Goal: Task Accomplishment & Management: Manage account settings

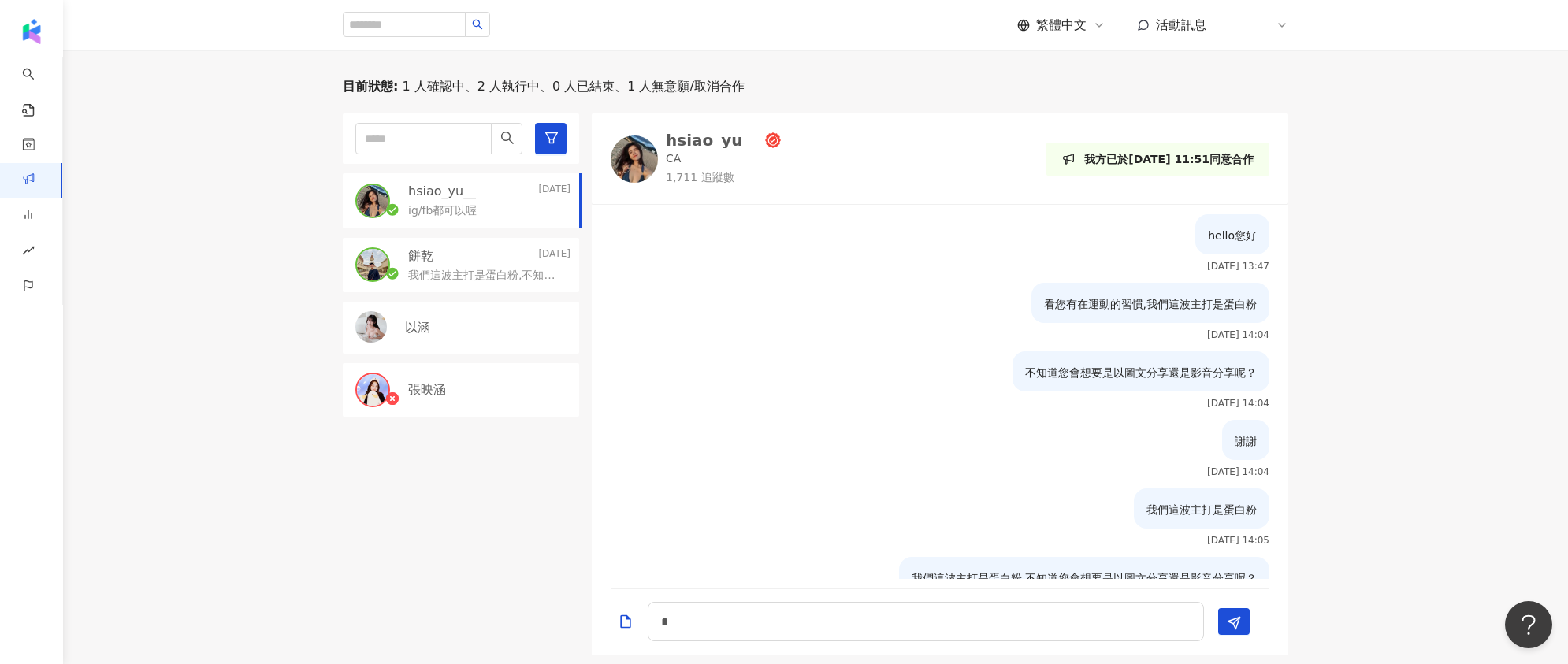
scroll to position [255, 0]
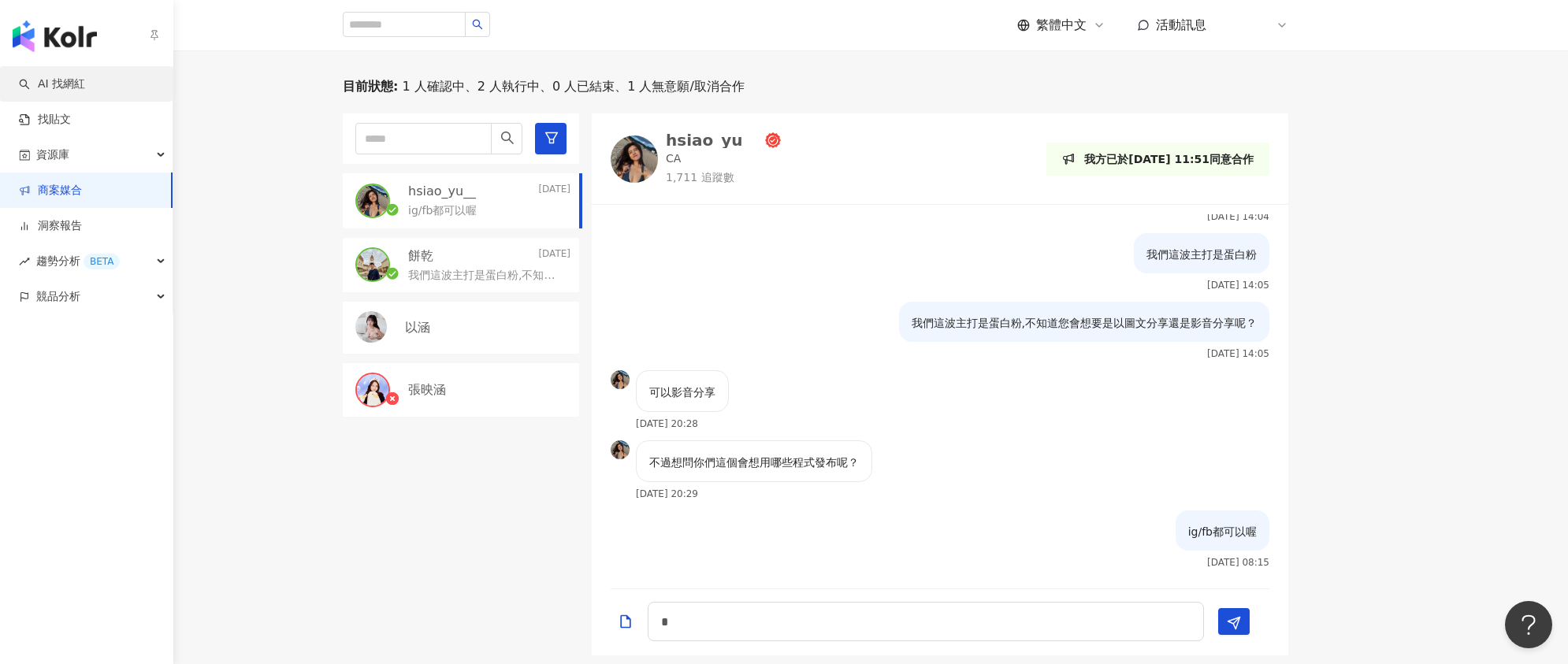
click at [66, 89] on link "AI 找網紅" at bounding box center [52, 84] width 66 height 16
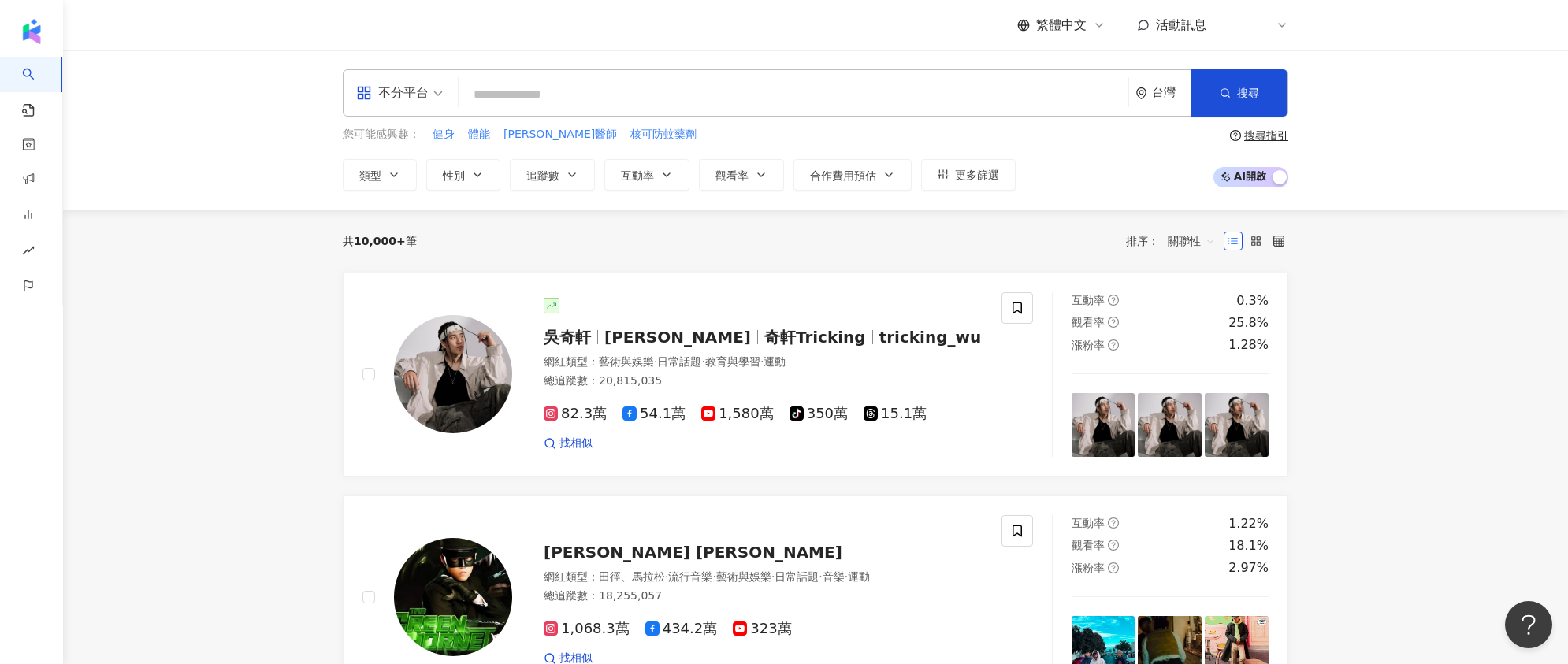
click at [419, 93] on div "不分平台" at bounding box center [393, 93] width 73 height 25
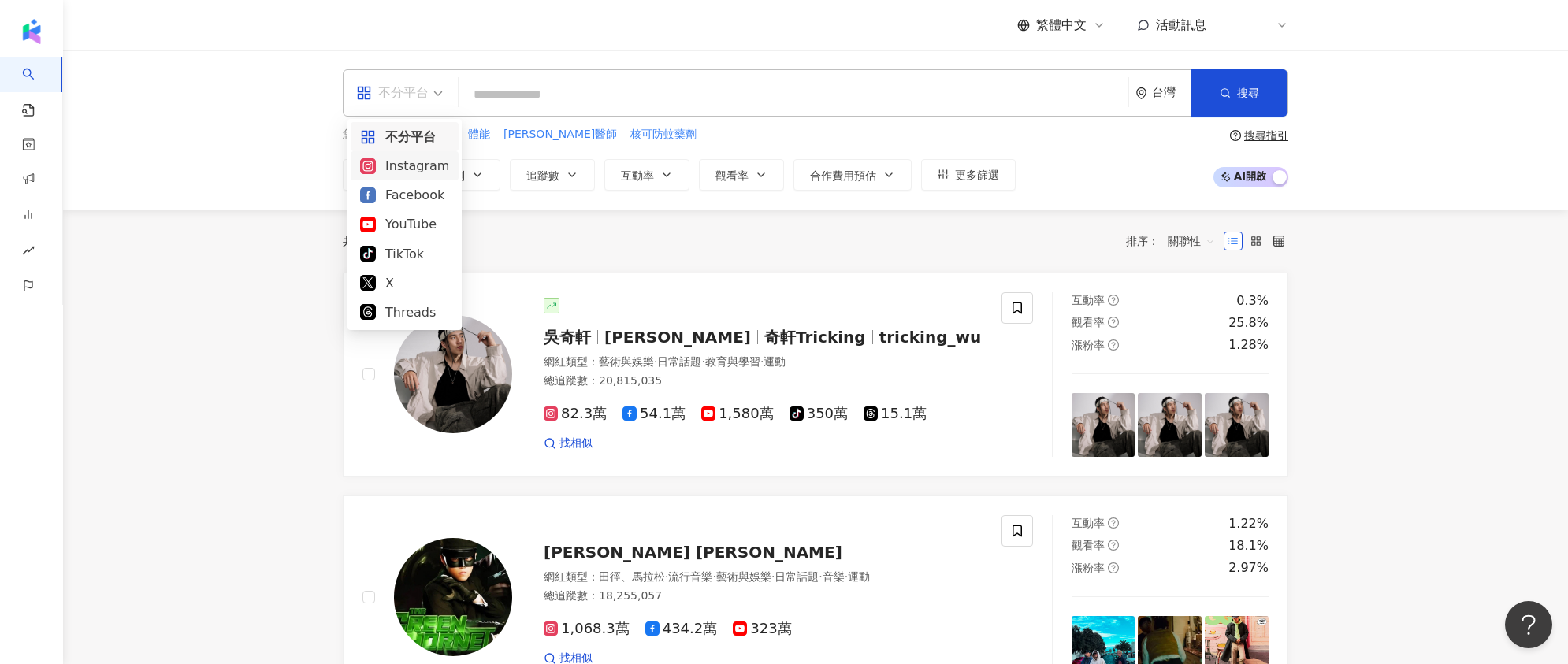
click at [422, 167] on div "Instagram" at bounding box center [404, 166] width 89 height 20
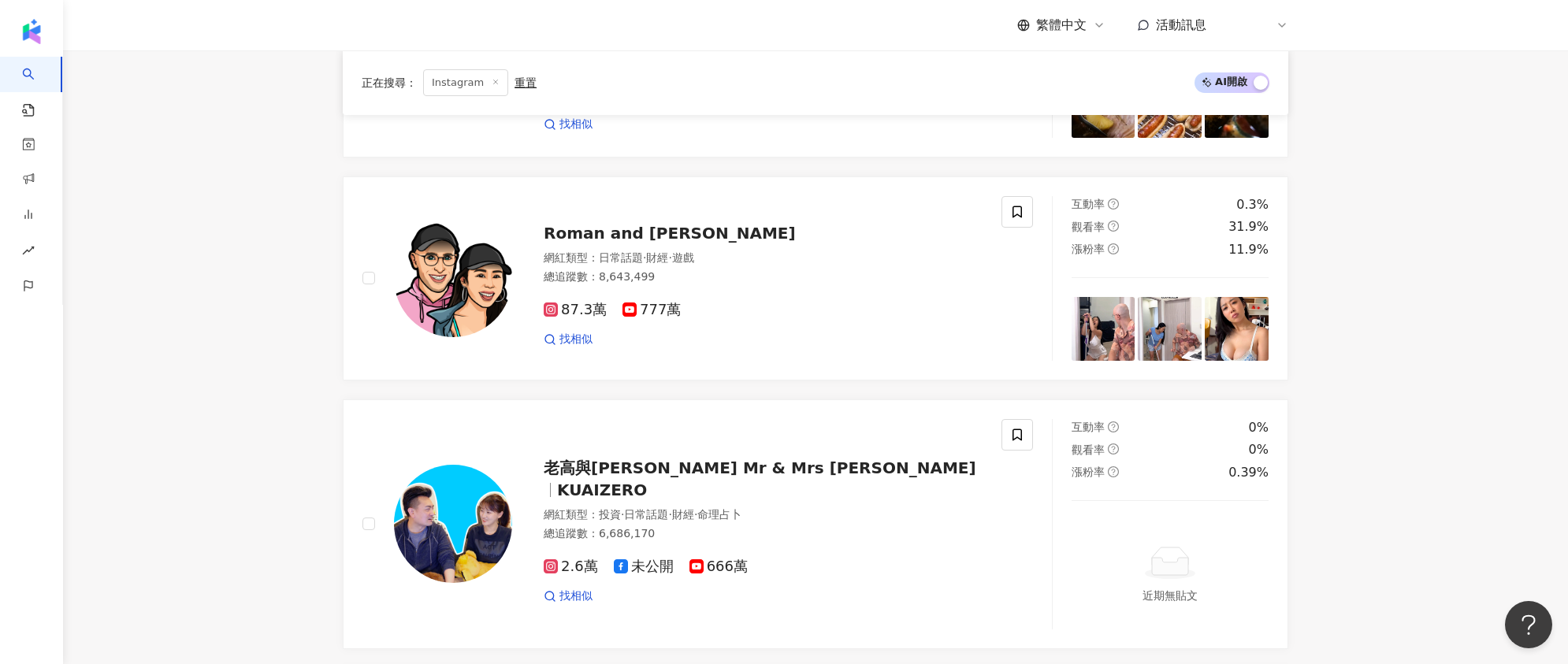
scroll to position [1751, 0]
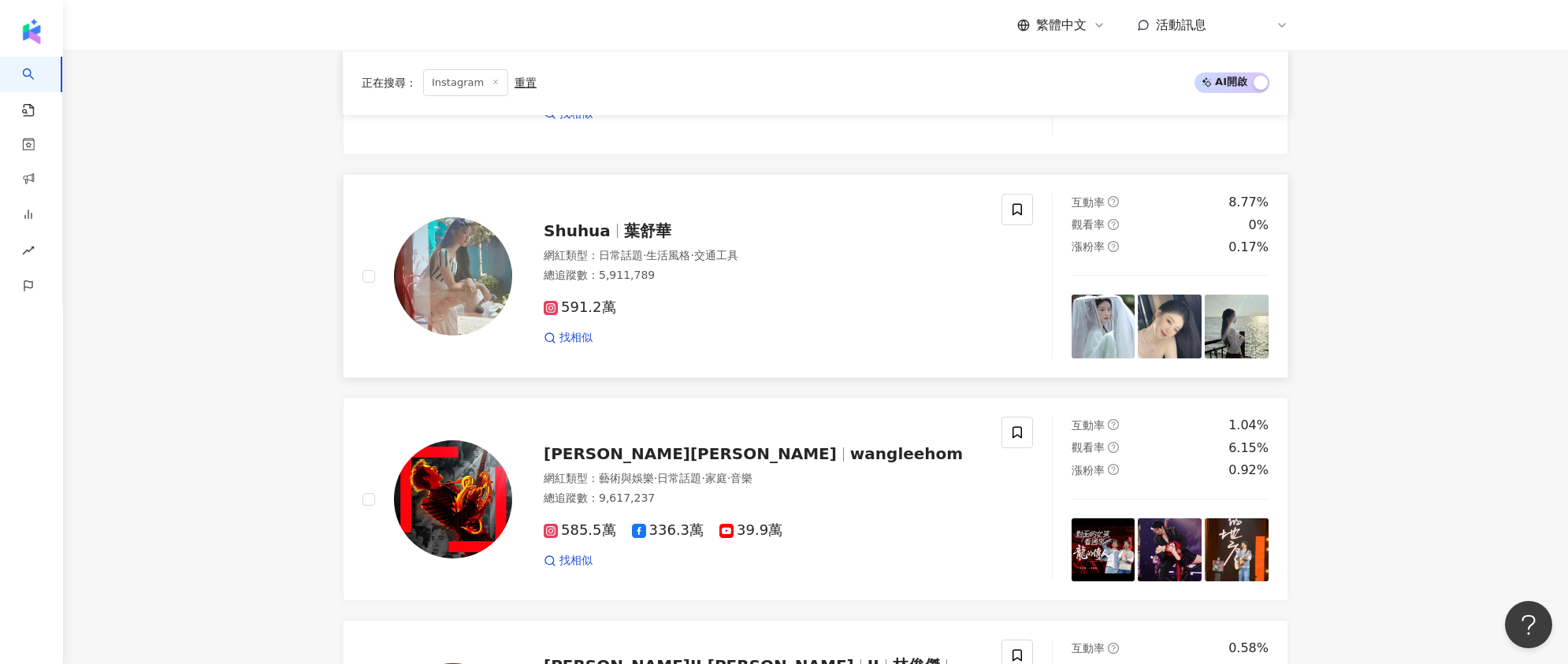
click at [654, 234] on span "葉舒華" at bounding box center [647, 230] width 47 height 19
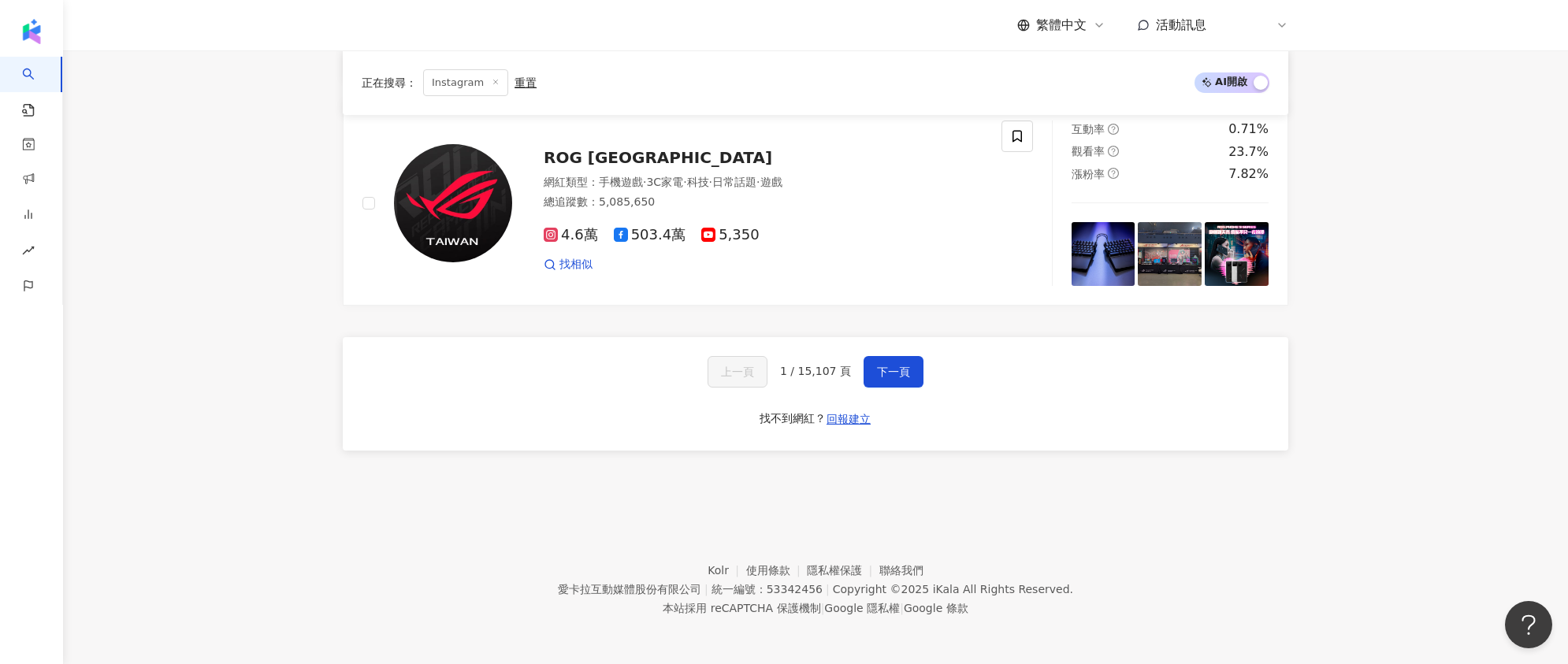
scroll to position [2717, 0]
click at [880, 365] on span "下一頁" at bounding box center [894, 370] width 33 height 12
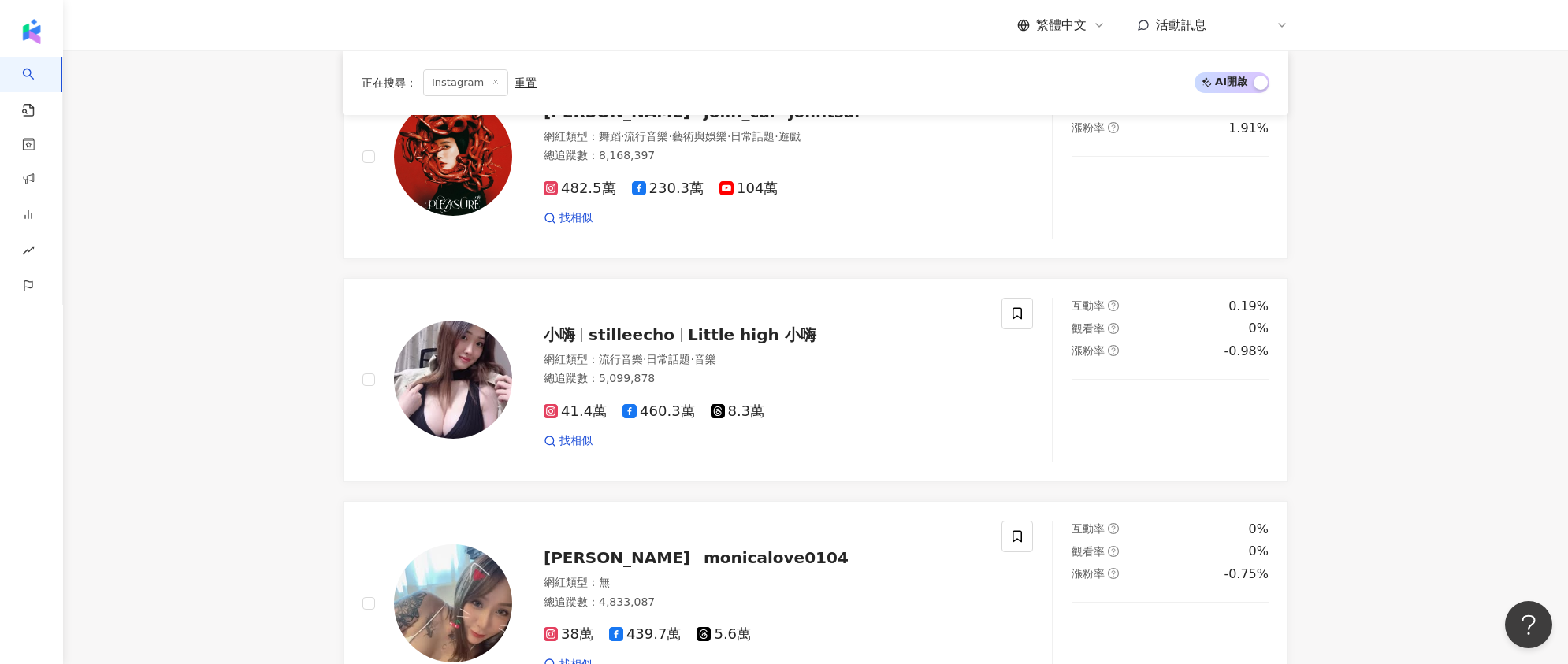
scroll to position [2625, 0]
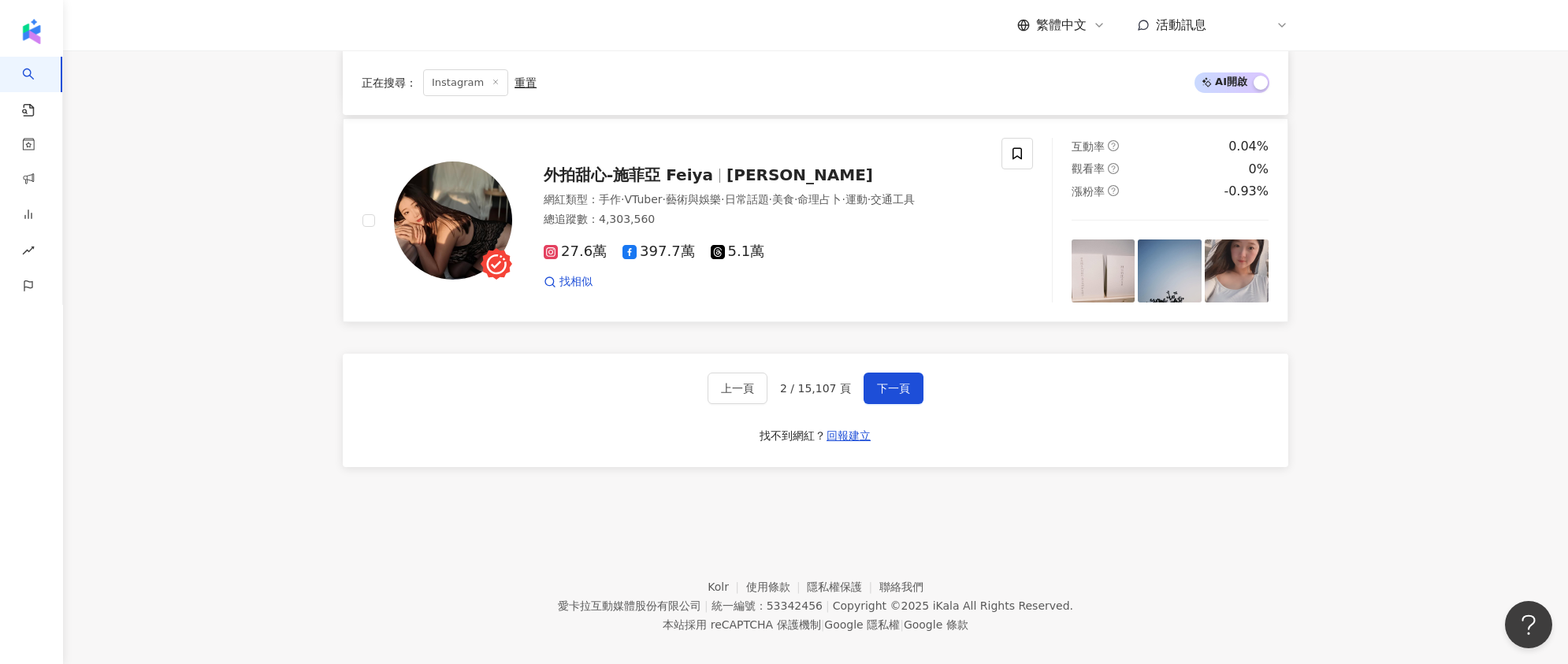
click at [654, 166] on span "外拍甜心-施菲亞 Feiya" at bounding box center [628, 175] width 170 height 19
click at [877, 382] on span "下一頁" at bounding box center [894, 387] width 33 height 12
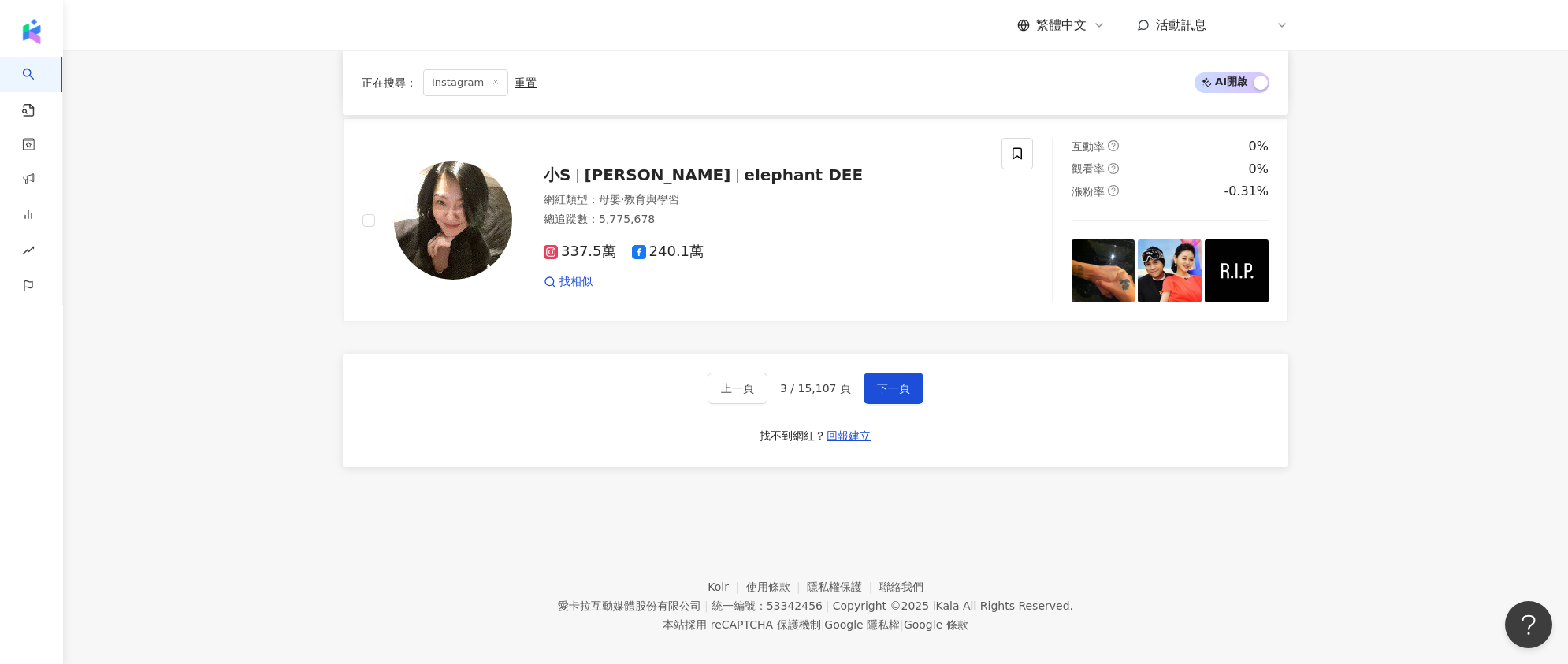
click at [873, 373] on button "下一頁" at bounding box center [894, 388] width 60 height 31
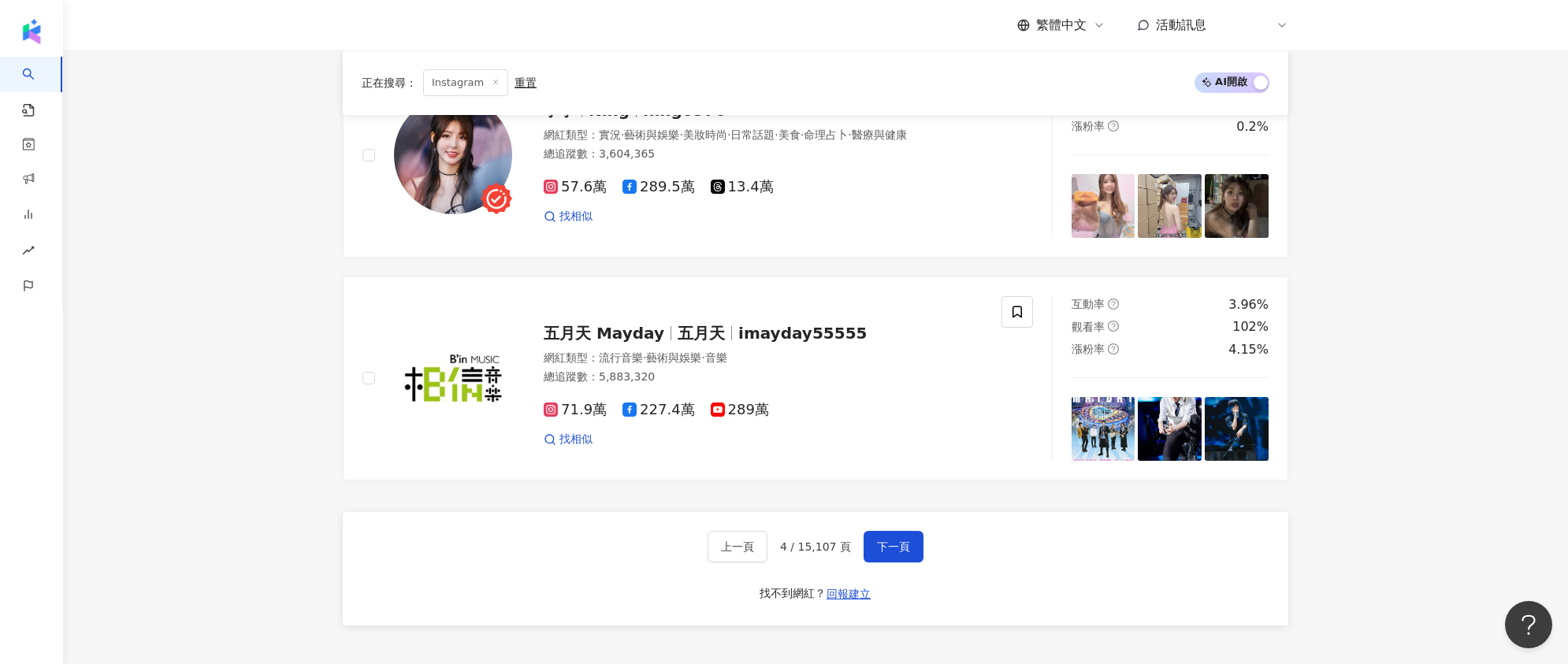
scroll to position [2336, 0]
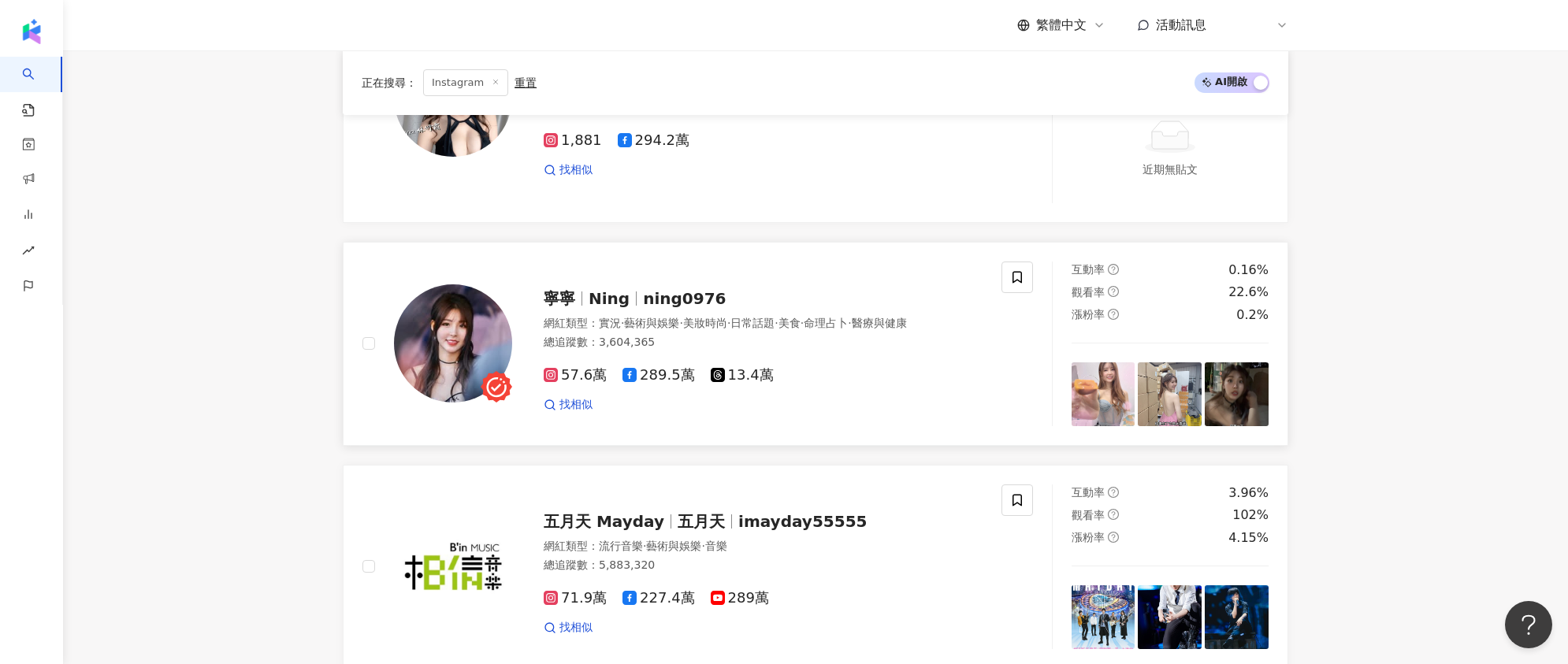
click at [498, 295] on img at bounding box center [453, 343] width 118 height 118
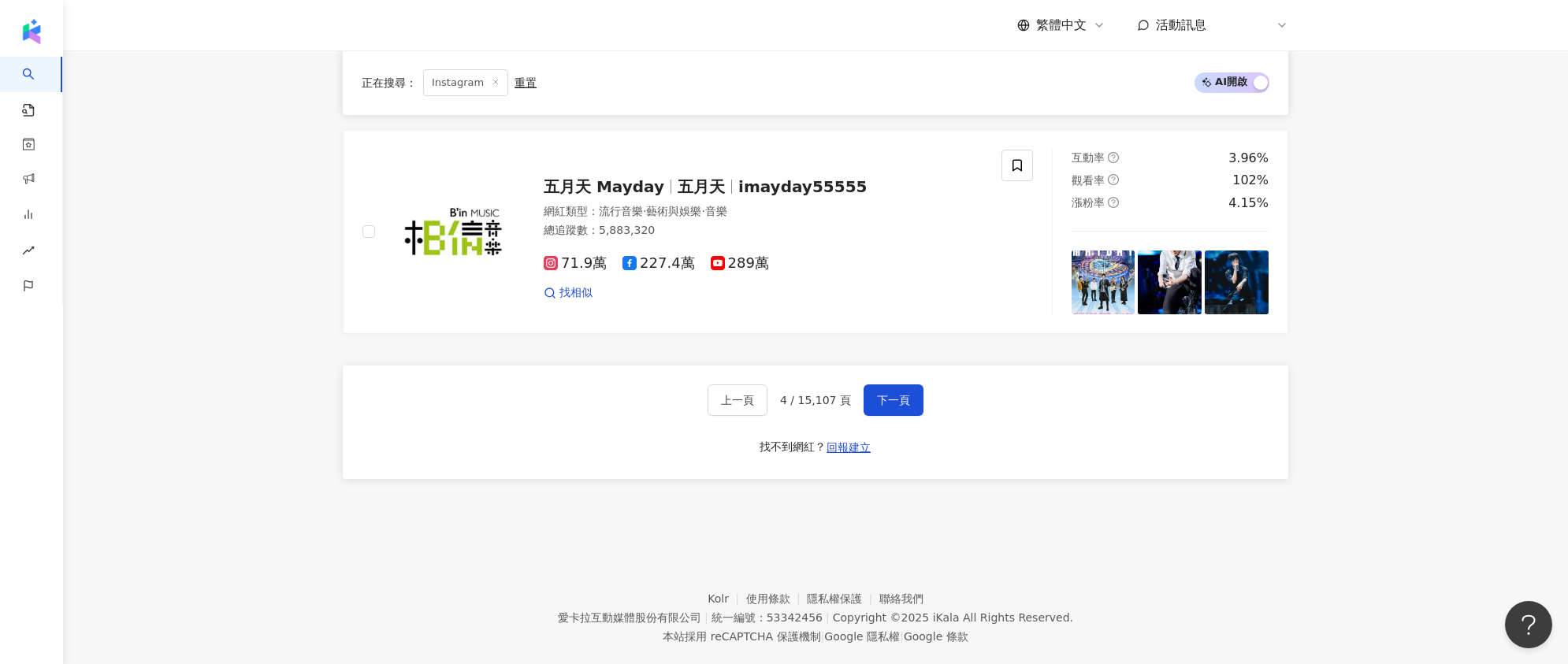
scroll to position [1821, 0]
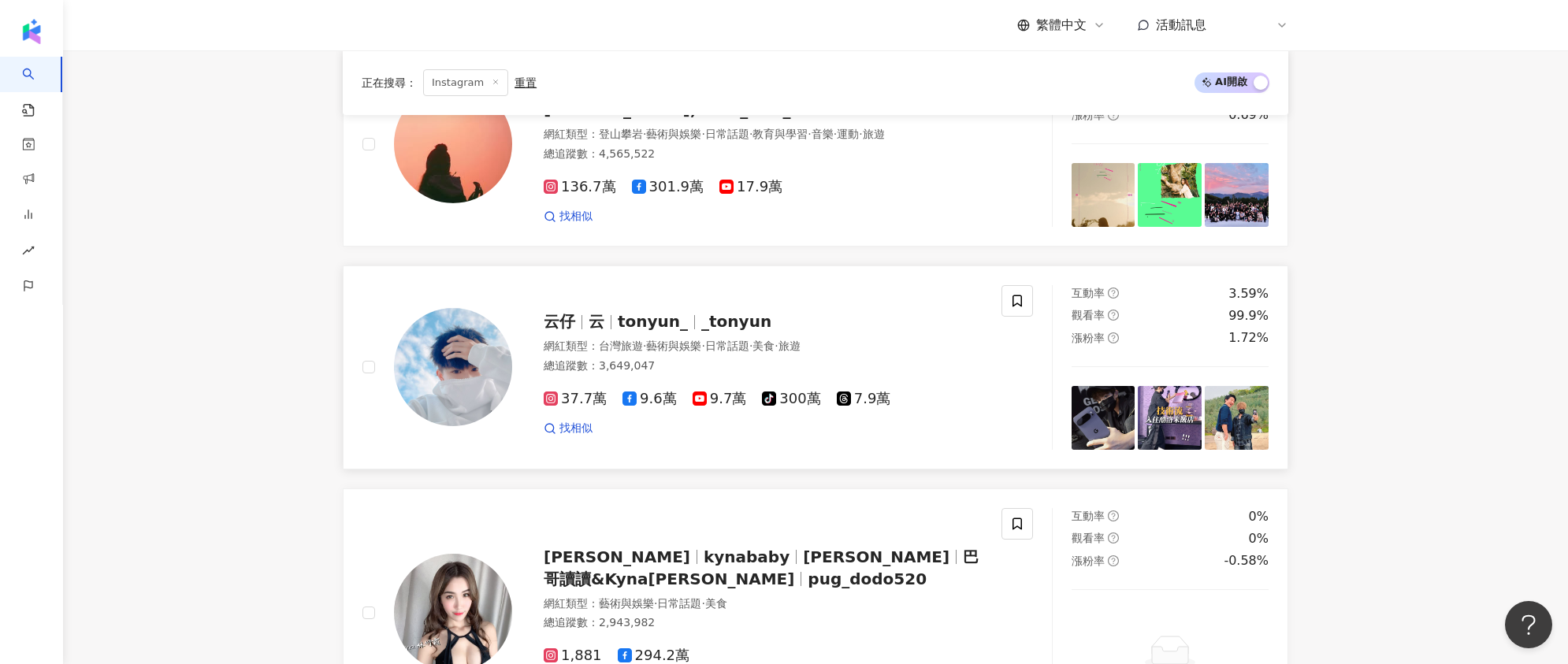
click at [577, 312] on span "云仔" at bounding box center [566, 321] width 45 height 19
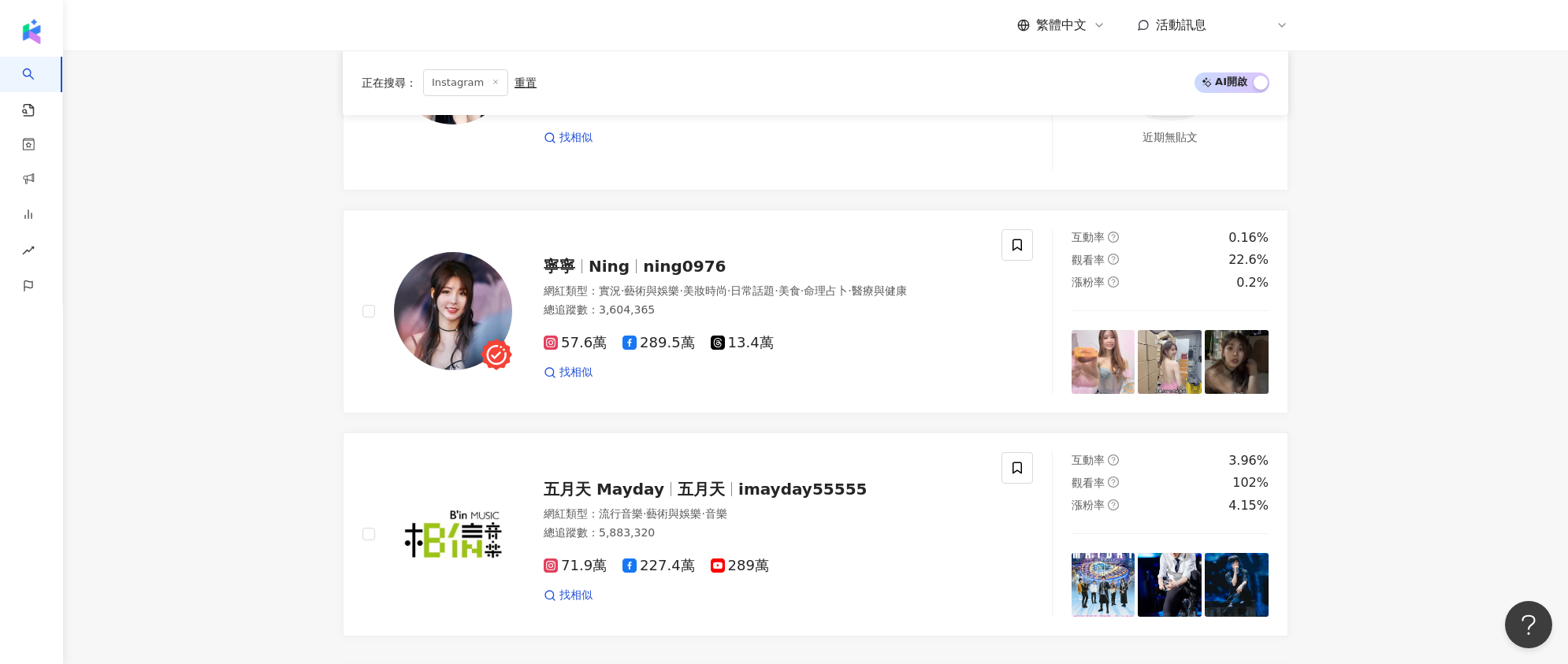
scroll to position [2671, 0]
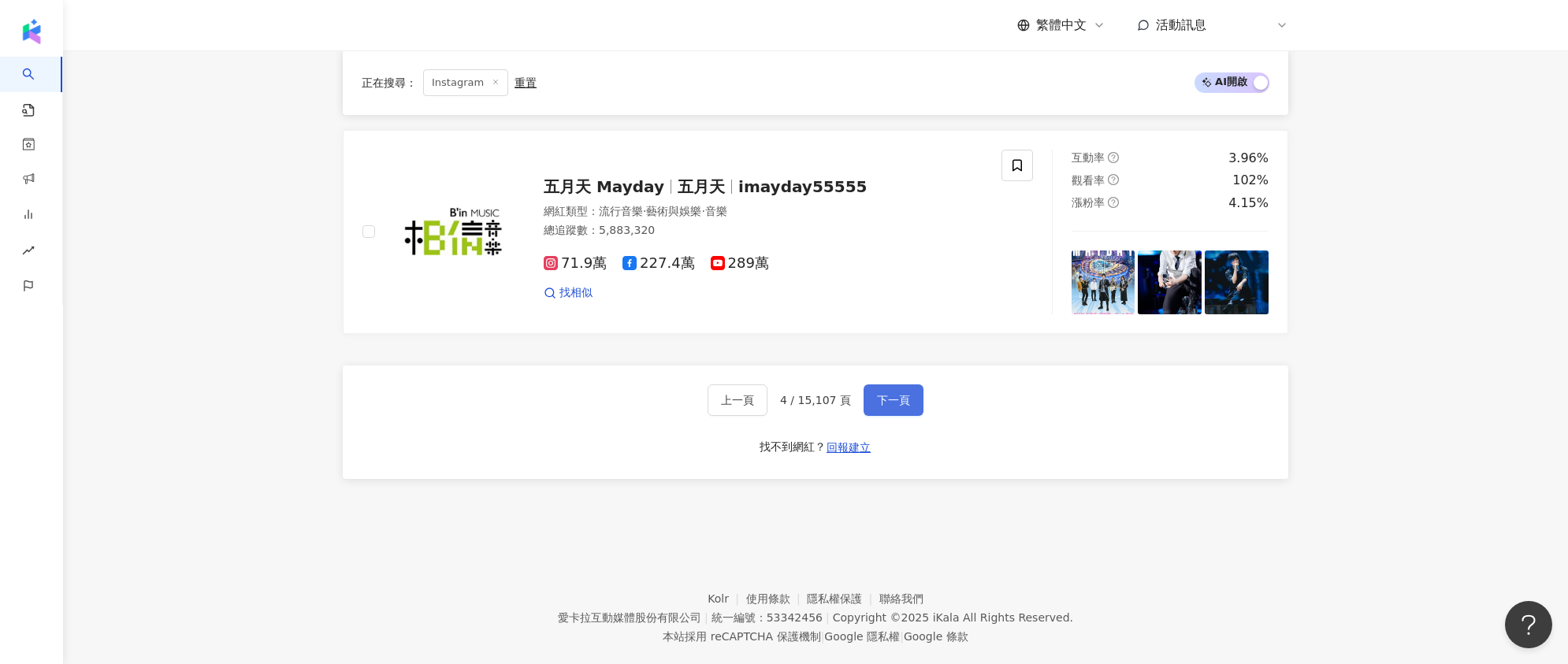
click at [906, 384] on button "下一頁" at bounding box center [894, 400] width 60 height 31
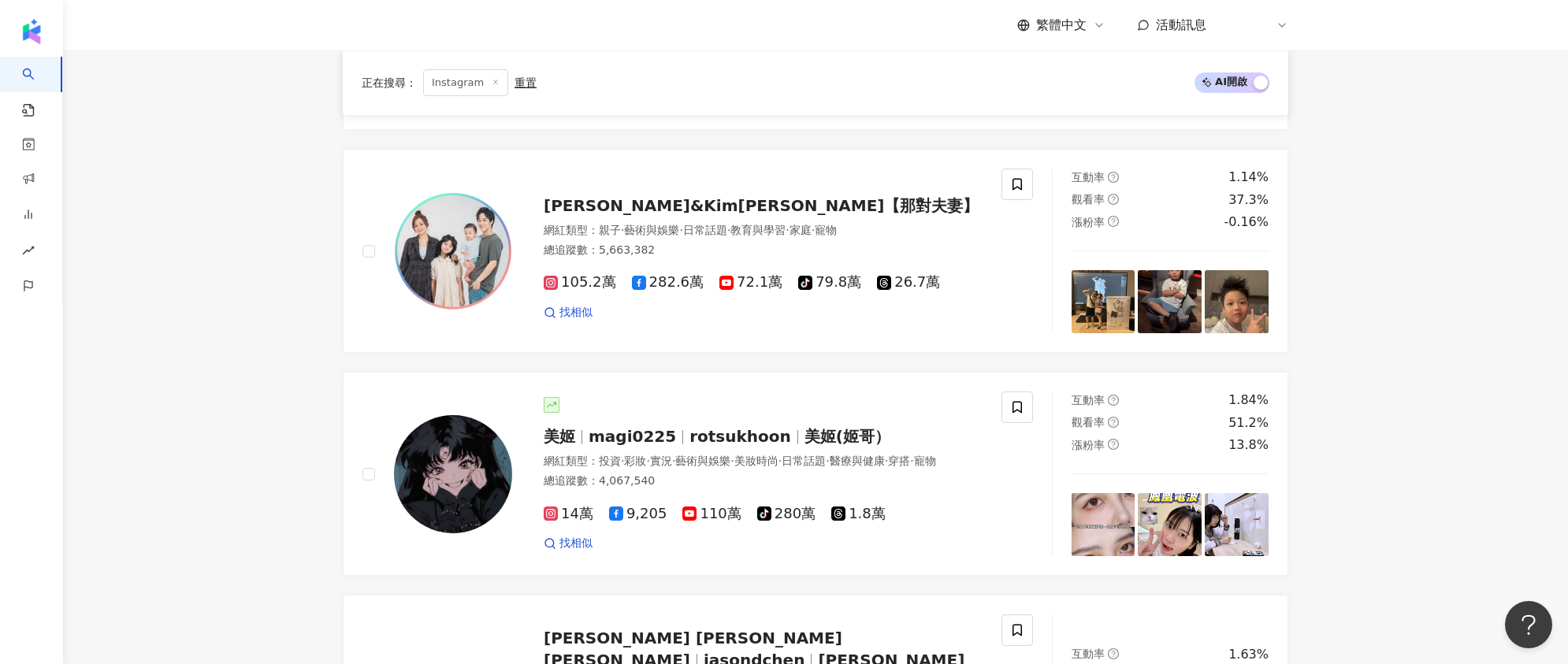
scroll to position [994, 0]
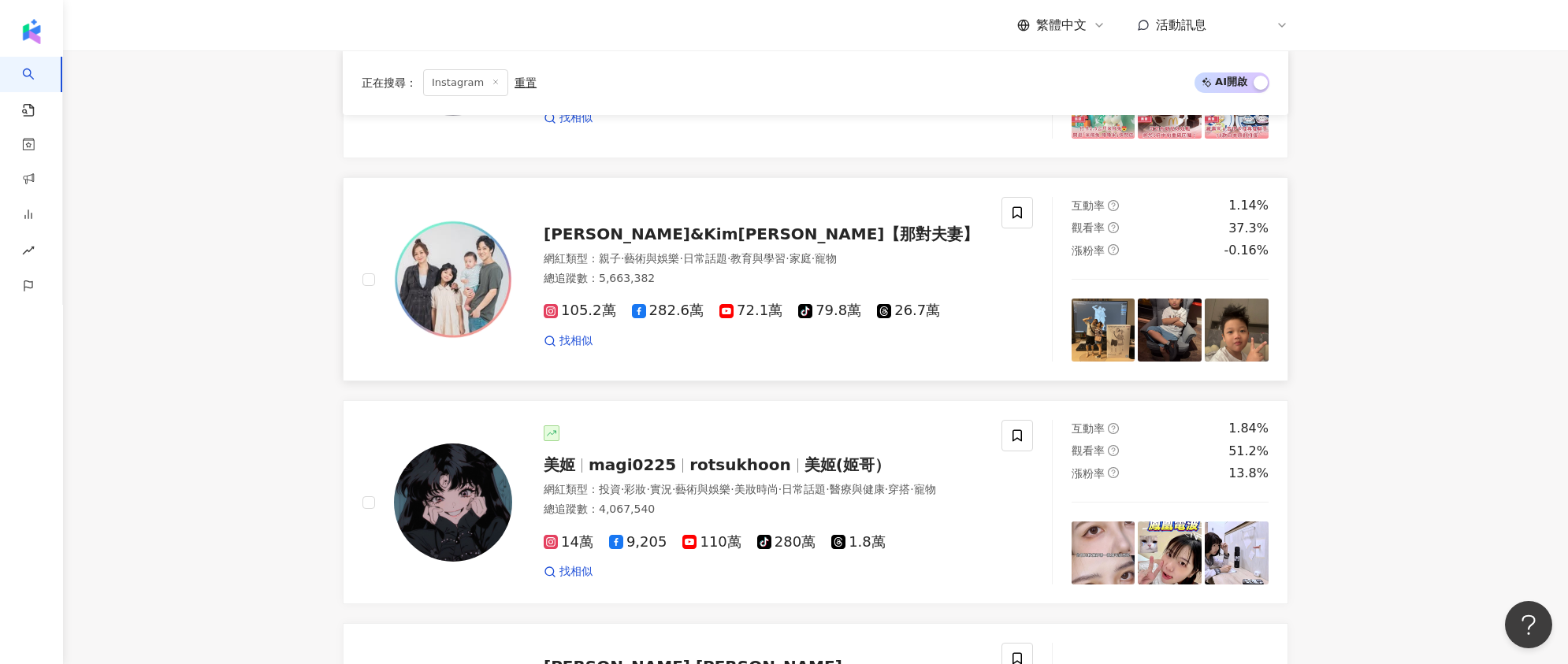
click at [610, 231] on span "Nico品筠&Kim京燁【那對夫妻】" at bounding box center [761, 233] width 436 height 19
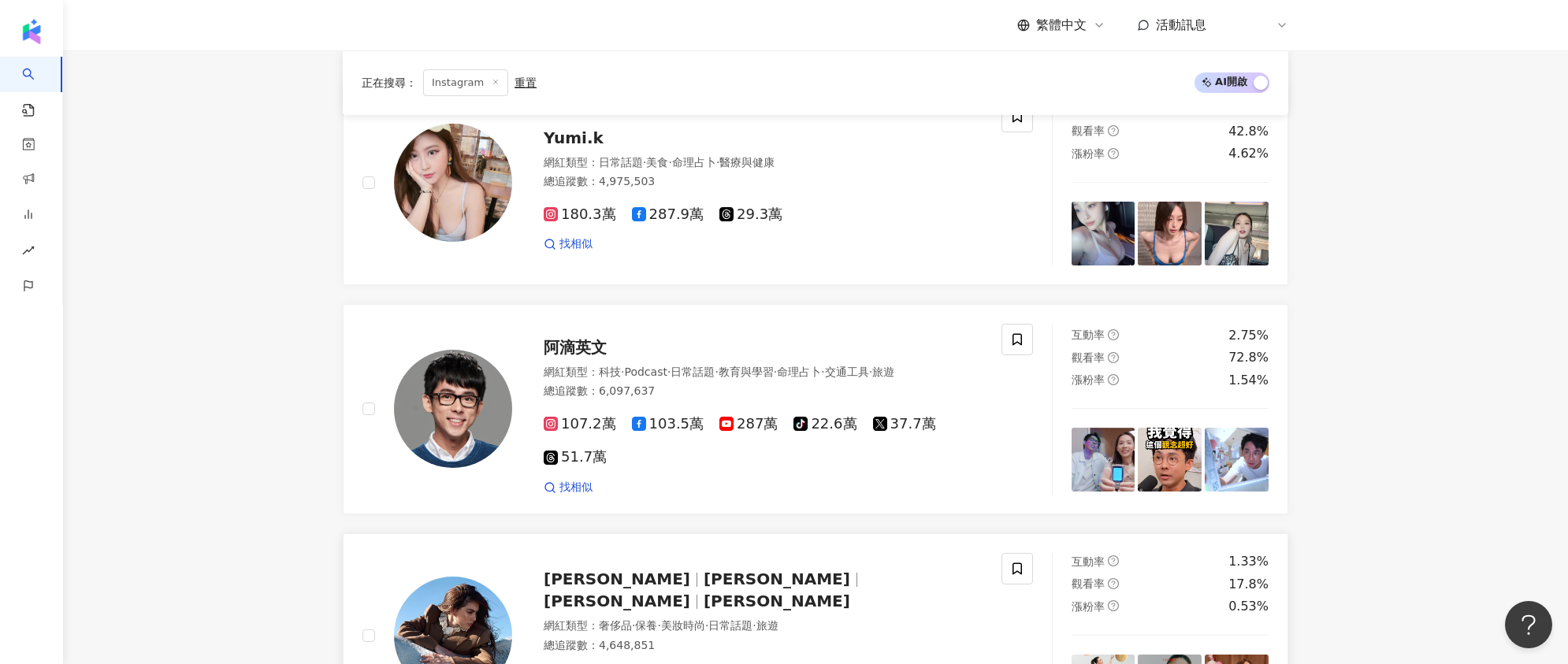
scroll to position [173, 0]
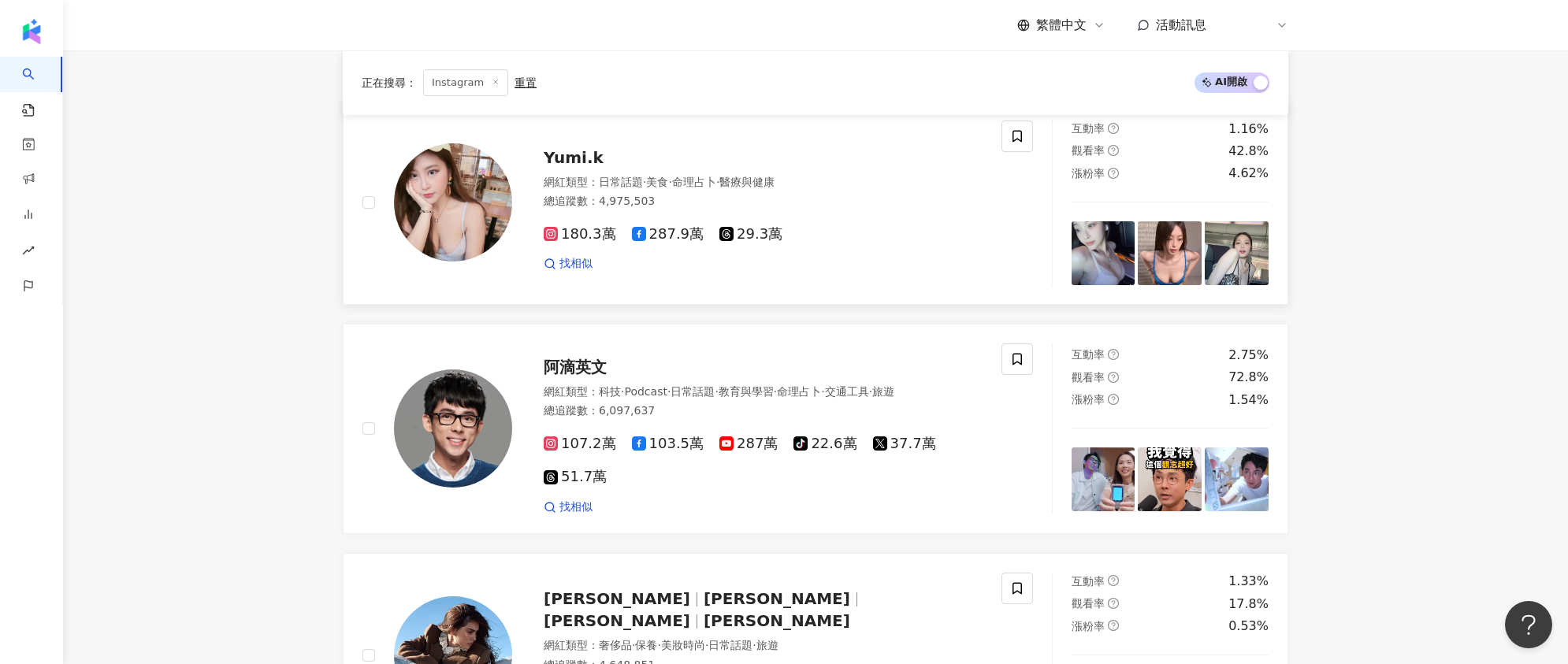
click at [563, 148] on span "Yumi.k" at bounding box center [573, 157] width 60 height 19
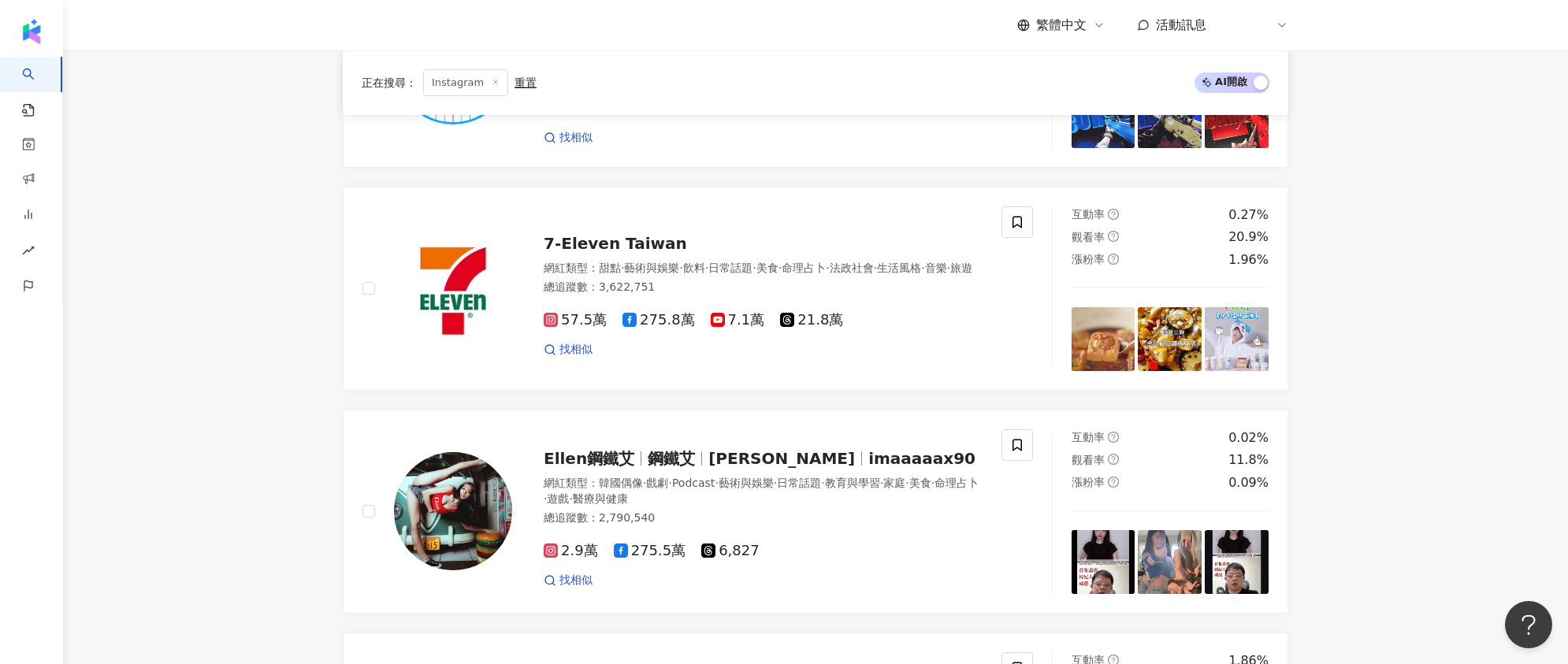
scroll to position [2634, 0]
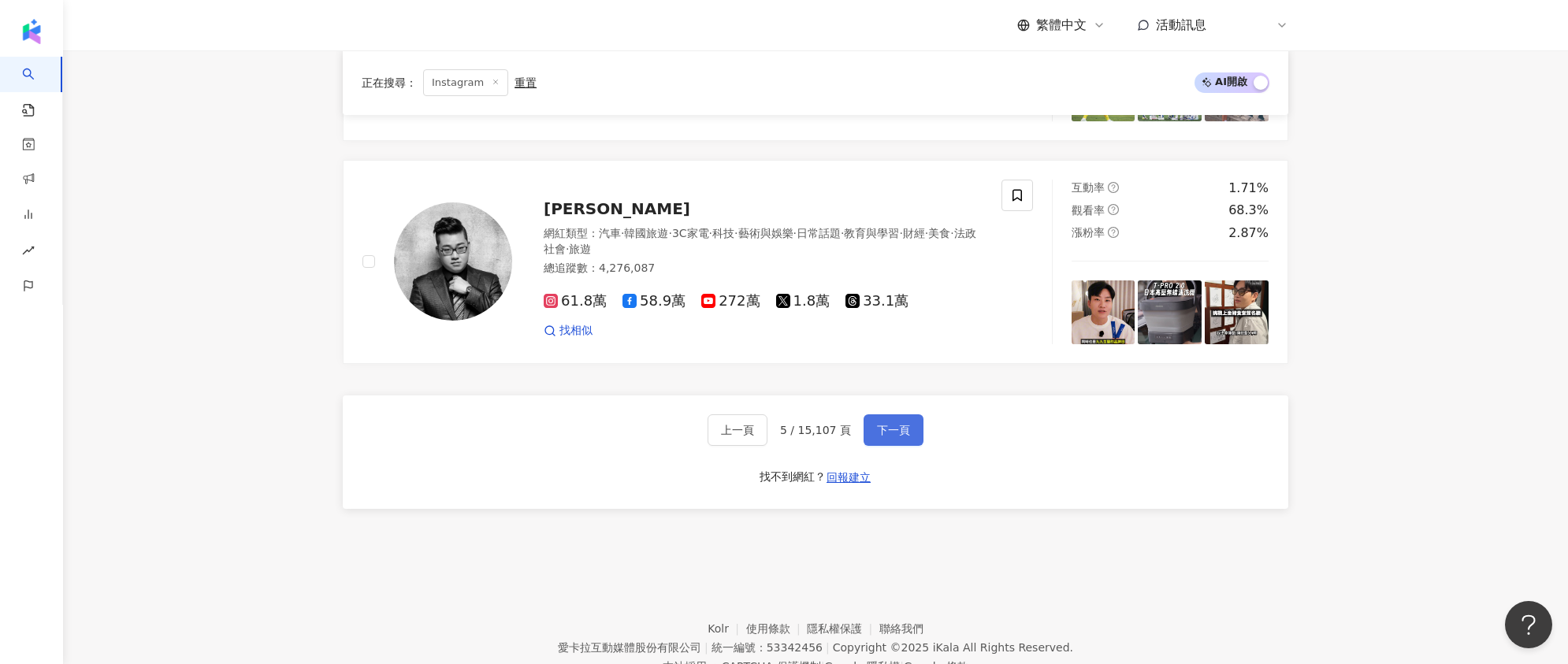
click at [904, 414] on button "下一頁" at bounding box center [894, 430] width 60 height 31
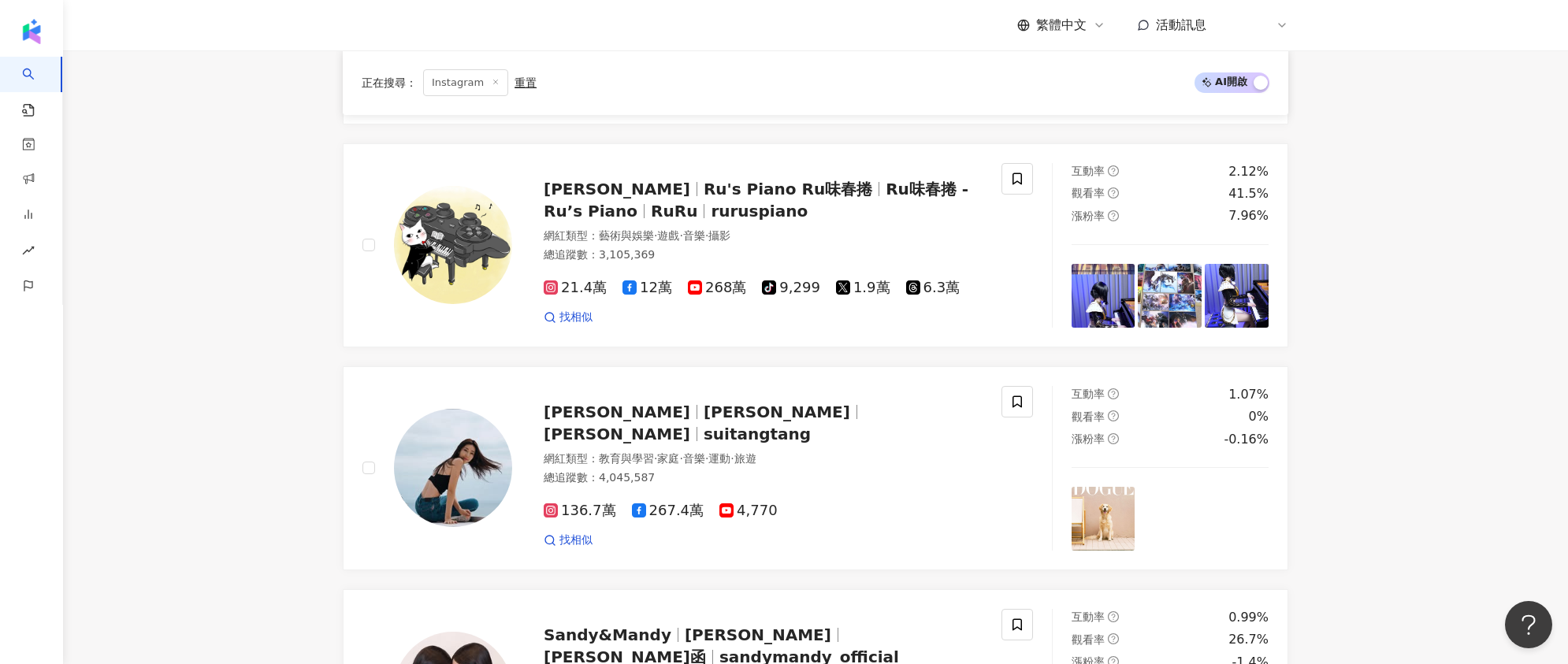
scroll to position [0, 0]
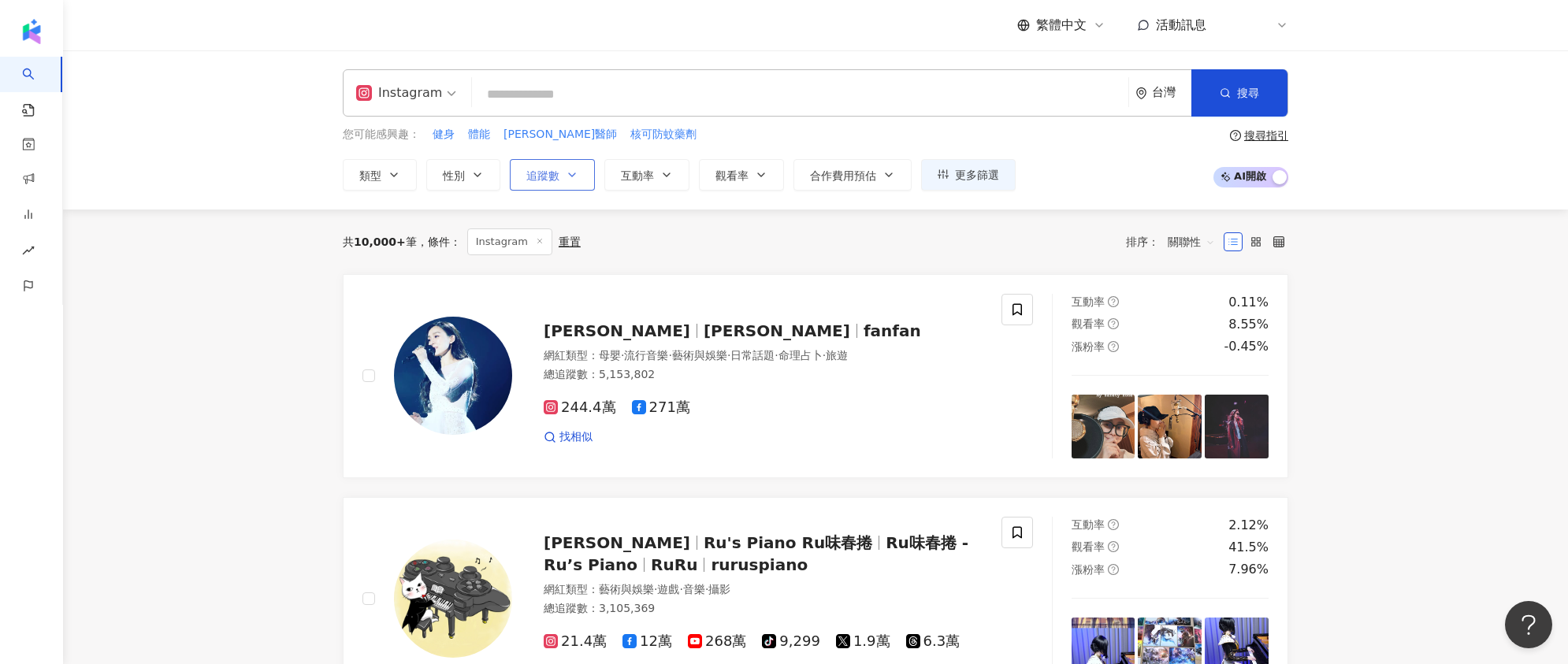
click at [569, 173] on icon "button" at bounding box center [572, 175] width 7 height 3
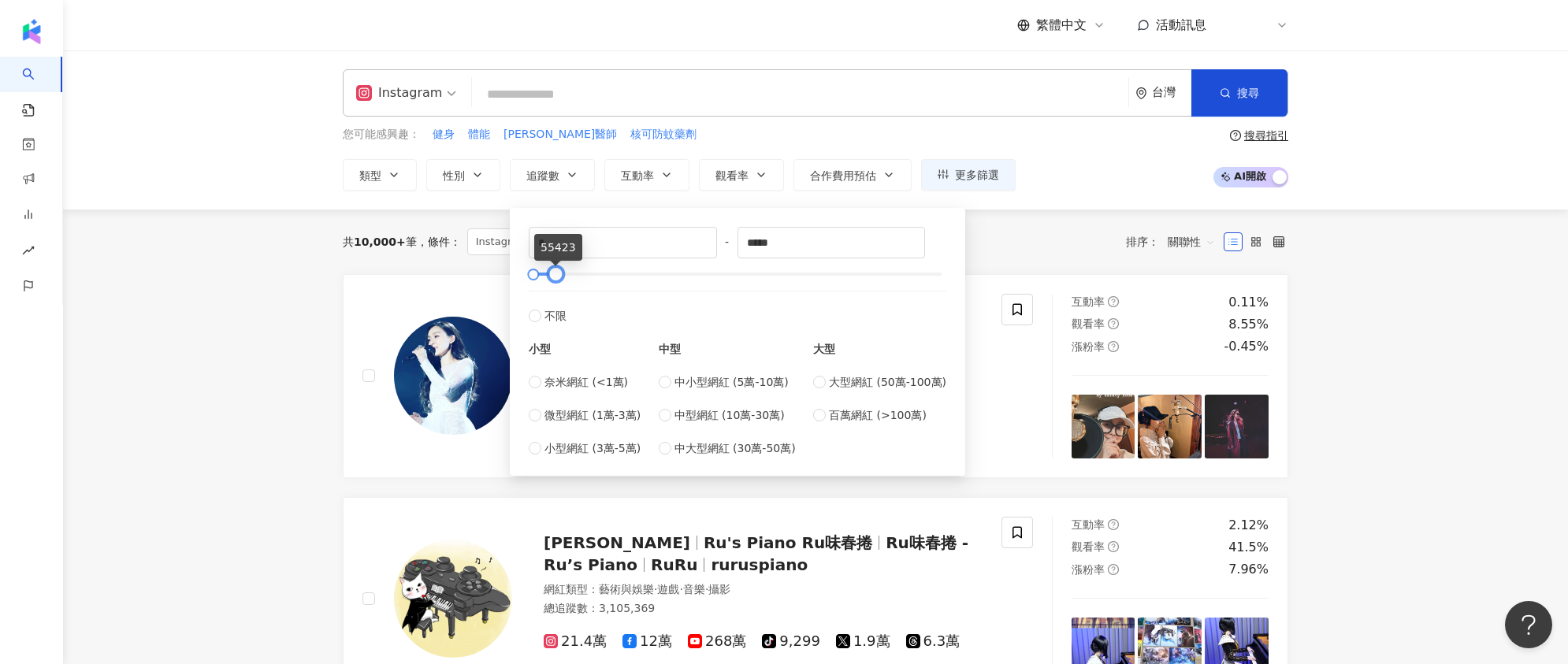
type input "*****"
drag, startPoint x: 941, startPoint y: 275, endPoint x: 554, endPoint y: 281, distance: 387.0
click at [554, 279] on div at bounding box center [555, 274] width 8 height 8
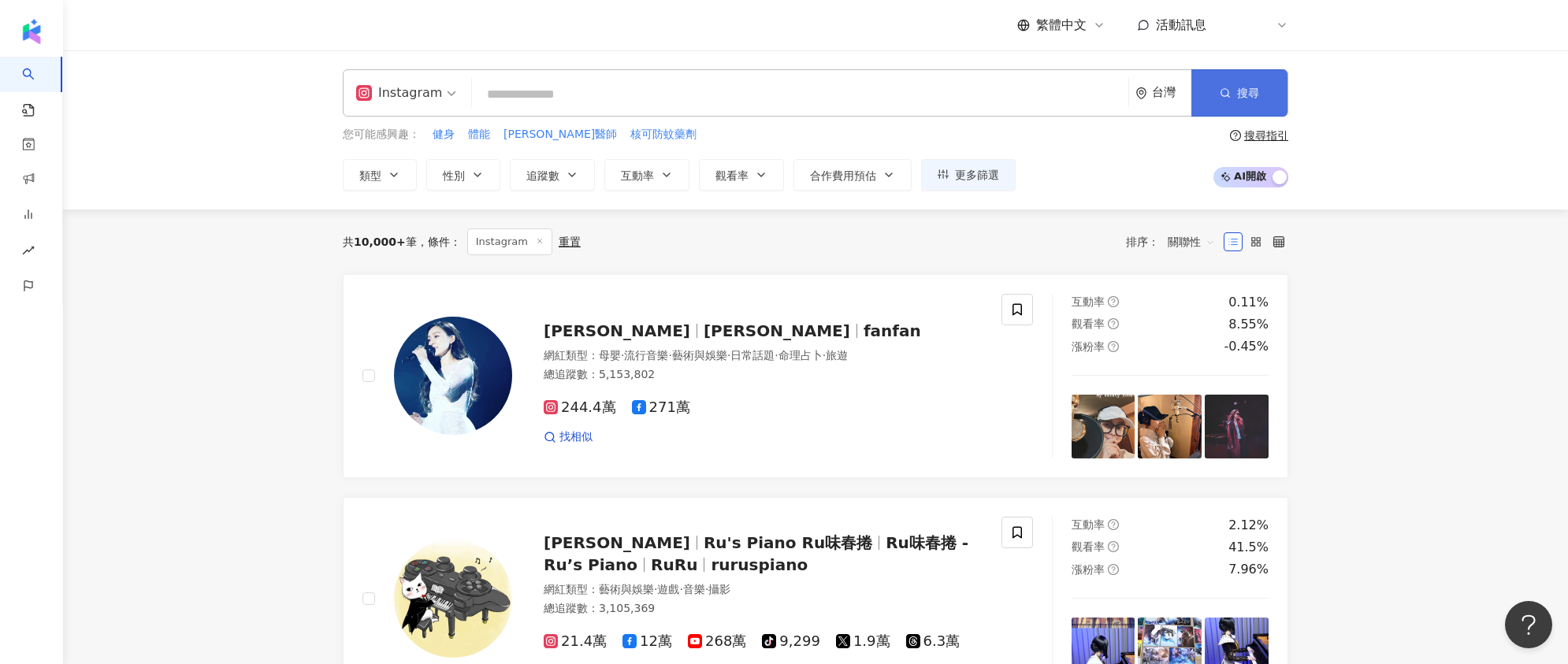
click at [1266, 94] on button "搜尋" at bounding box center [1239, 93] width 96 height 47
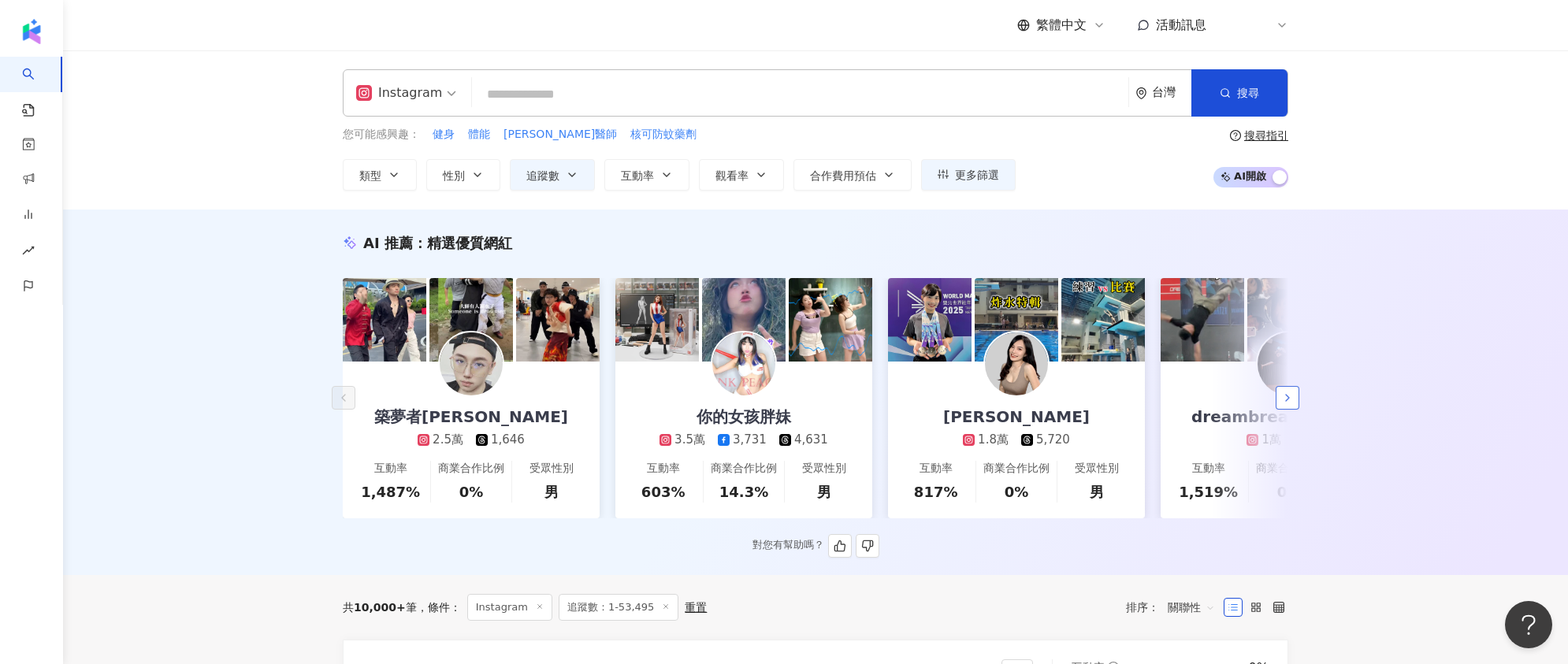
click at [1288, 401] on polyline "button" at bounding box center [1287, 398] width 3 height 7
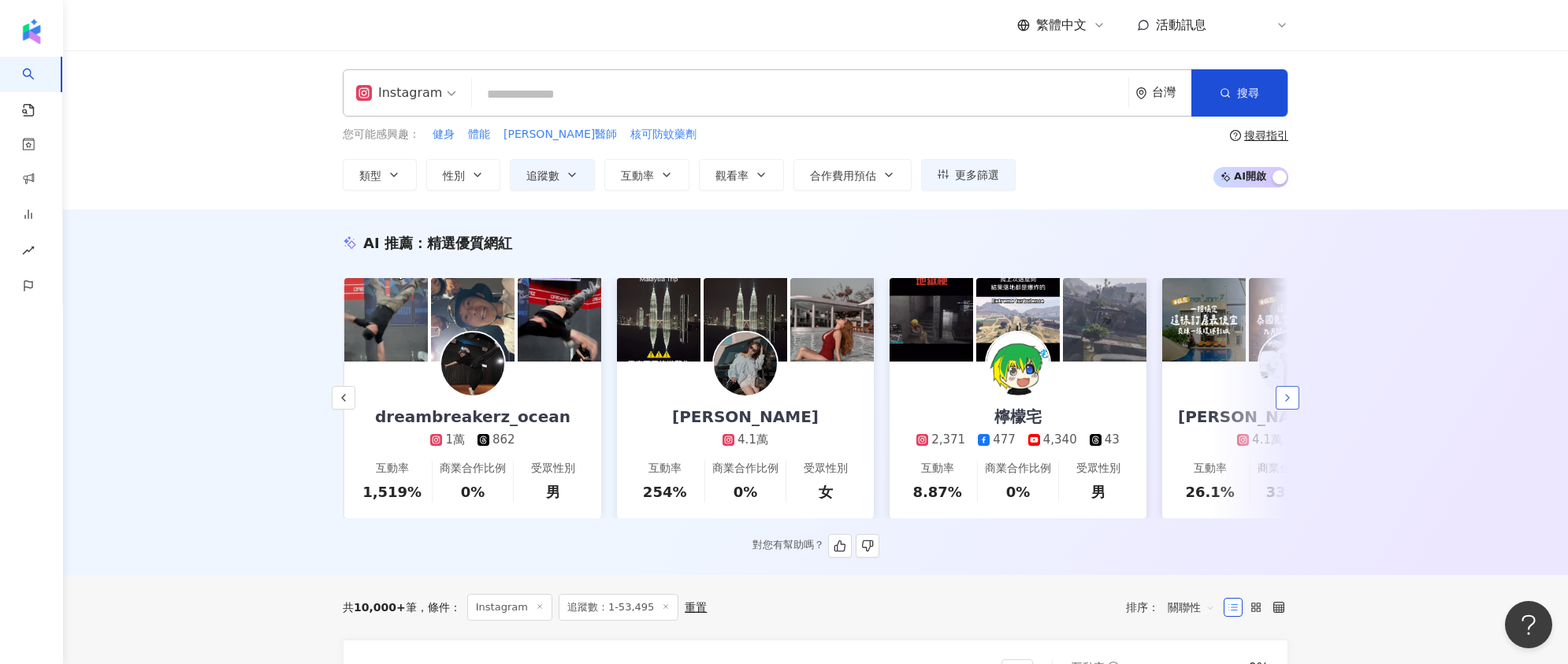
scroll to position [0, 818]
click at [1288, 401] on polyline "button" at bounding box center [1287, 398] width 3 height 7
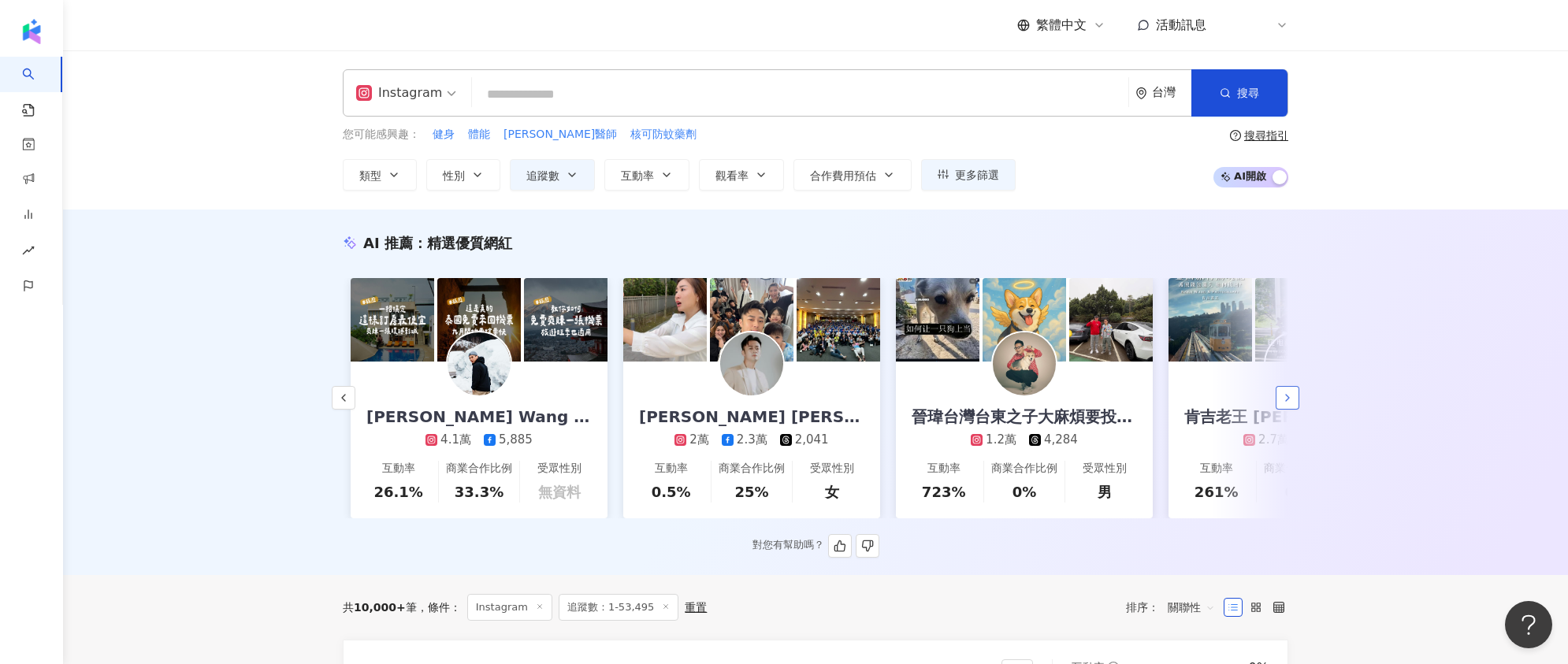
scroll to position [0, 1636]
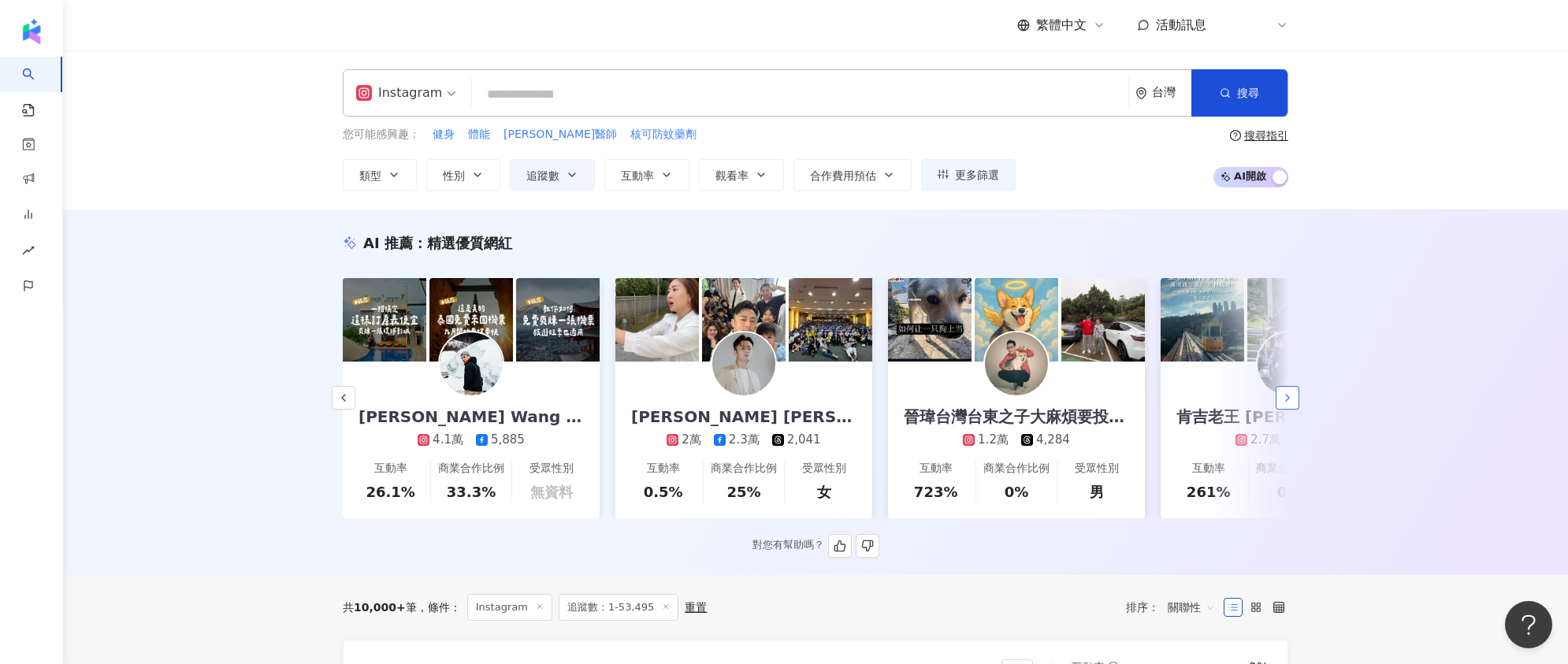
click at [1288, 401] on polyline "button" at bounding box center [1287, 398] width 3 height 7
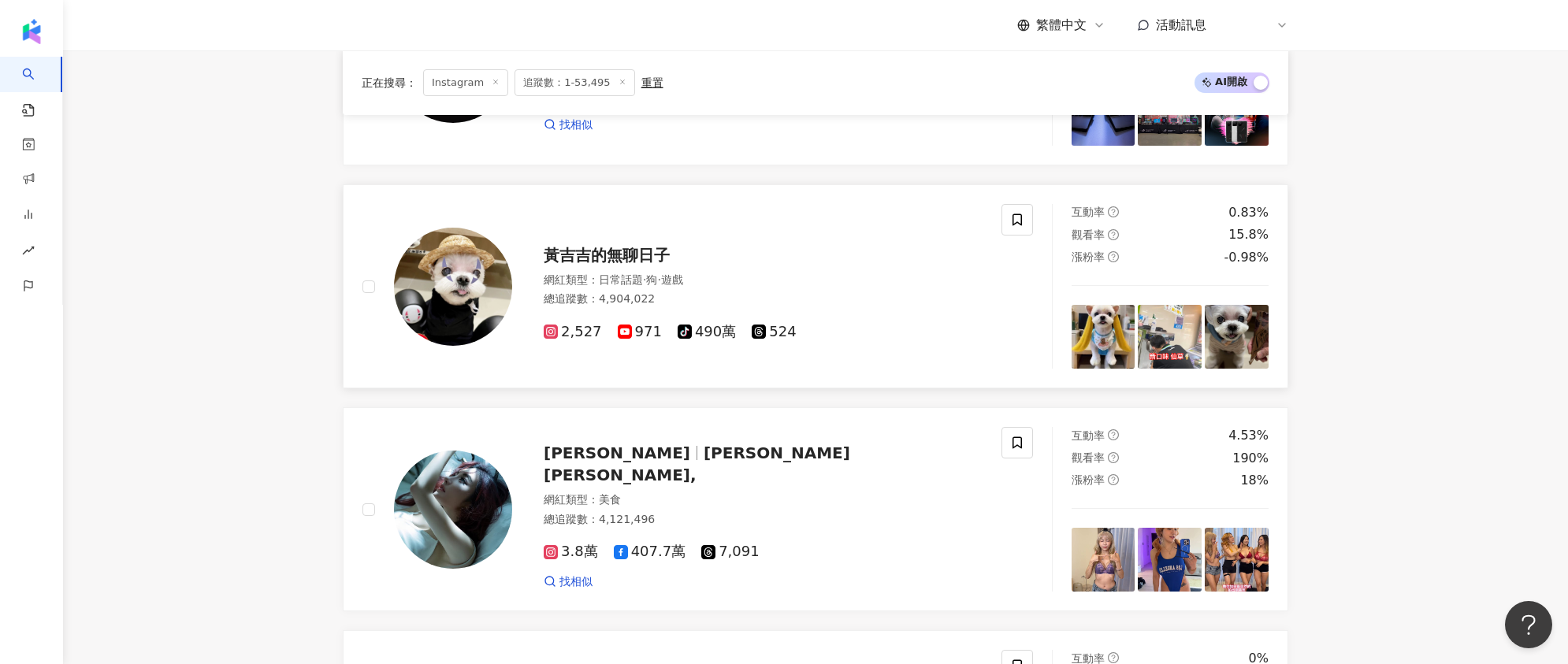
scroll to position [1473, 0]
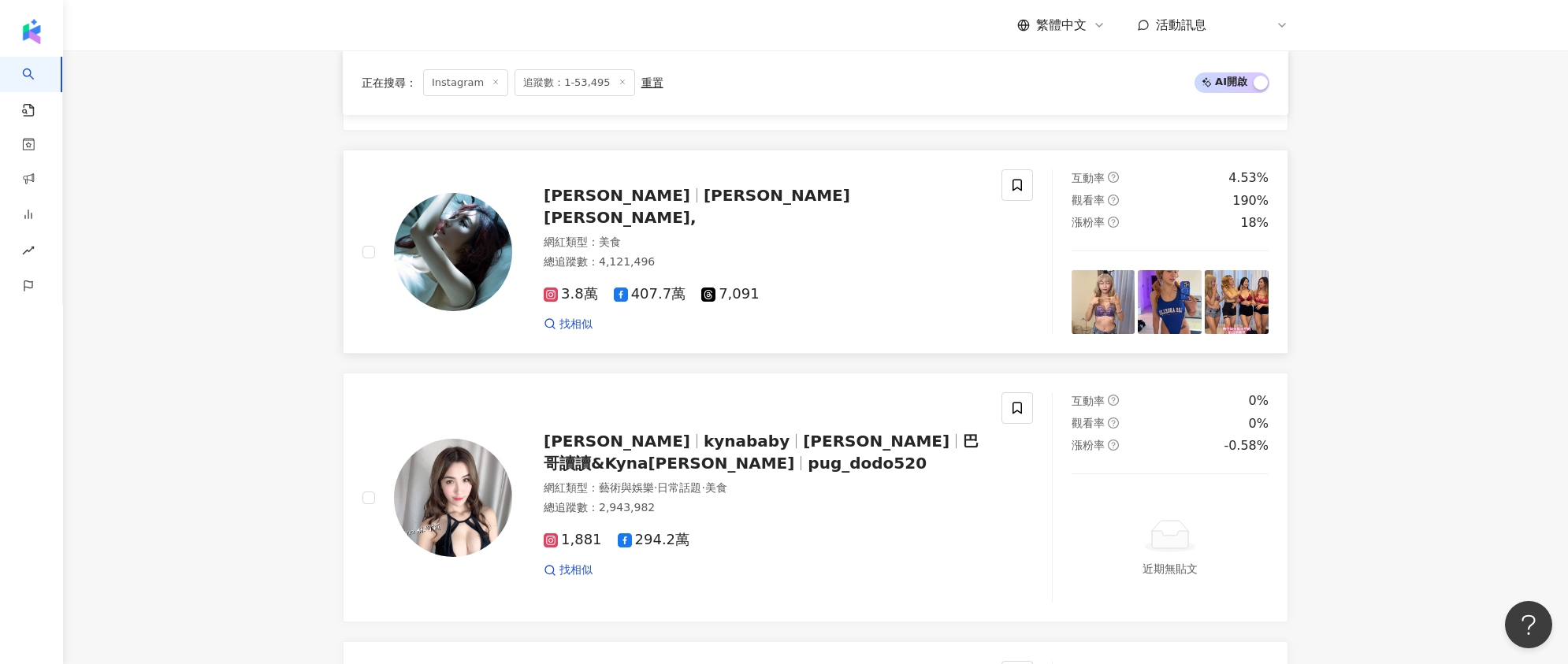
click at [452, 245] on img at bounding box center [453, 252] width 118 height 118
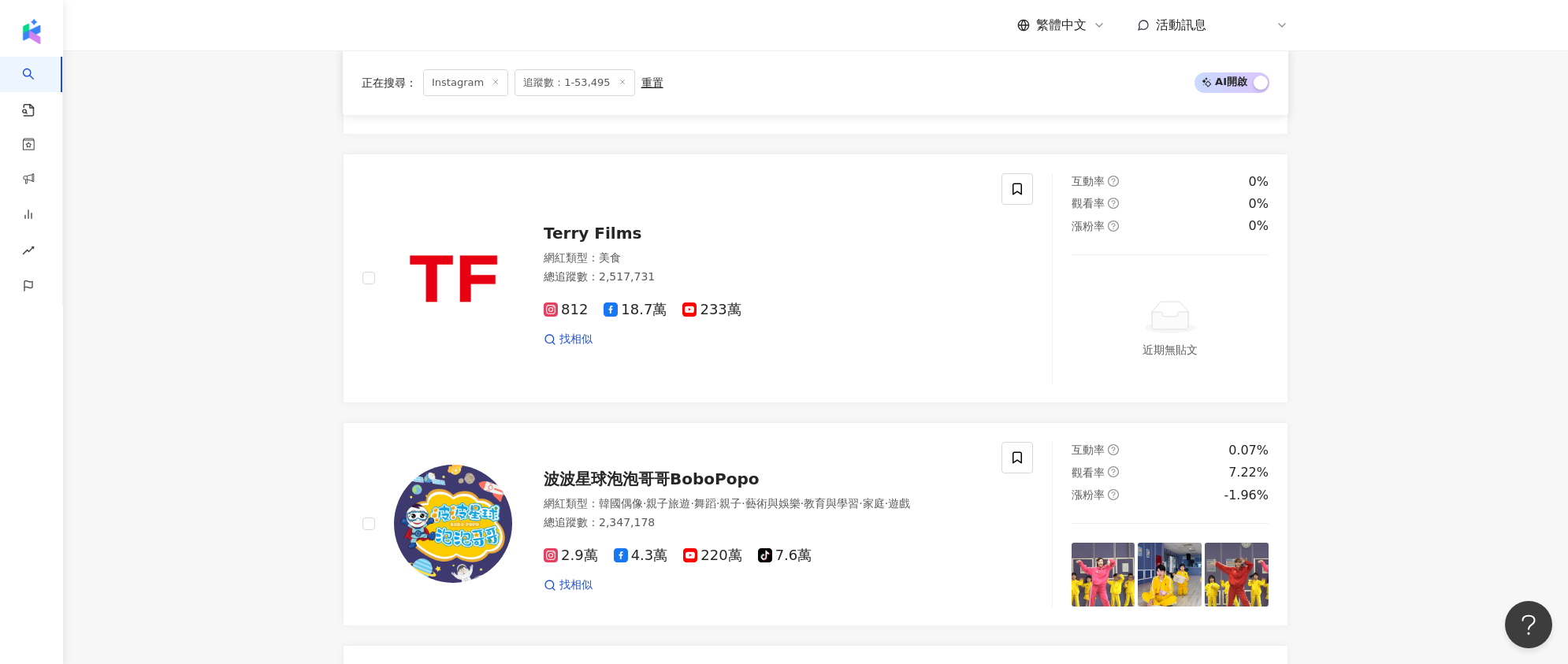
scroll to position [2311, 0]
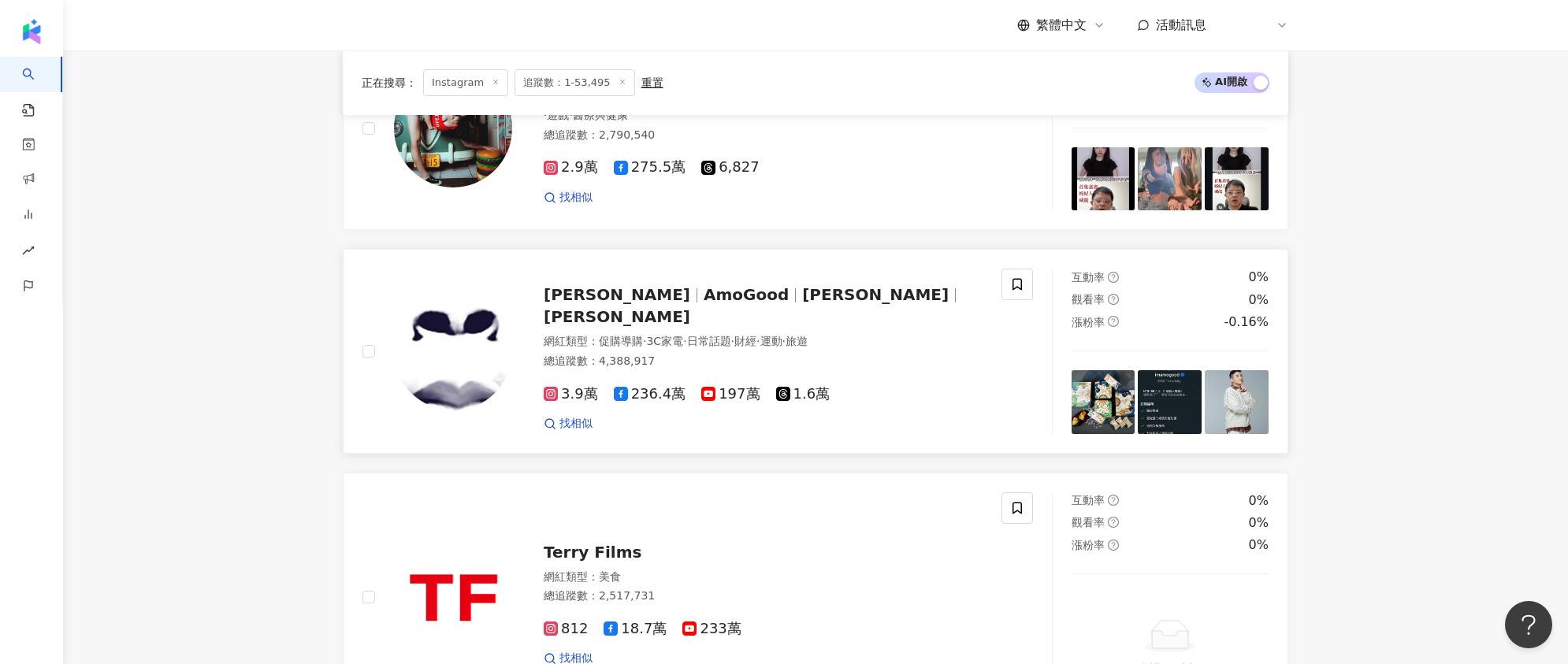
click at [484, 348] on img at bounding box center [453, 351] width 118 height 118
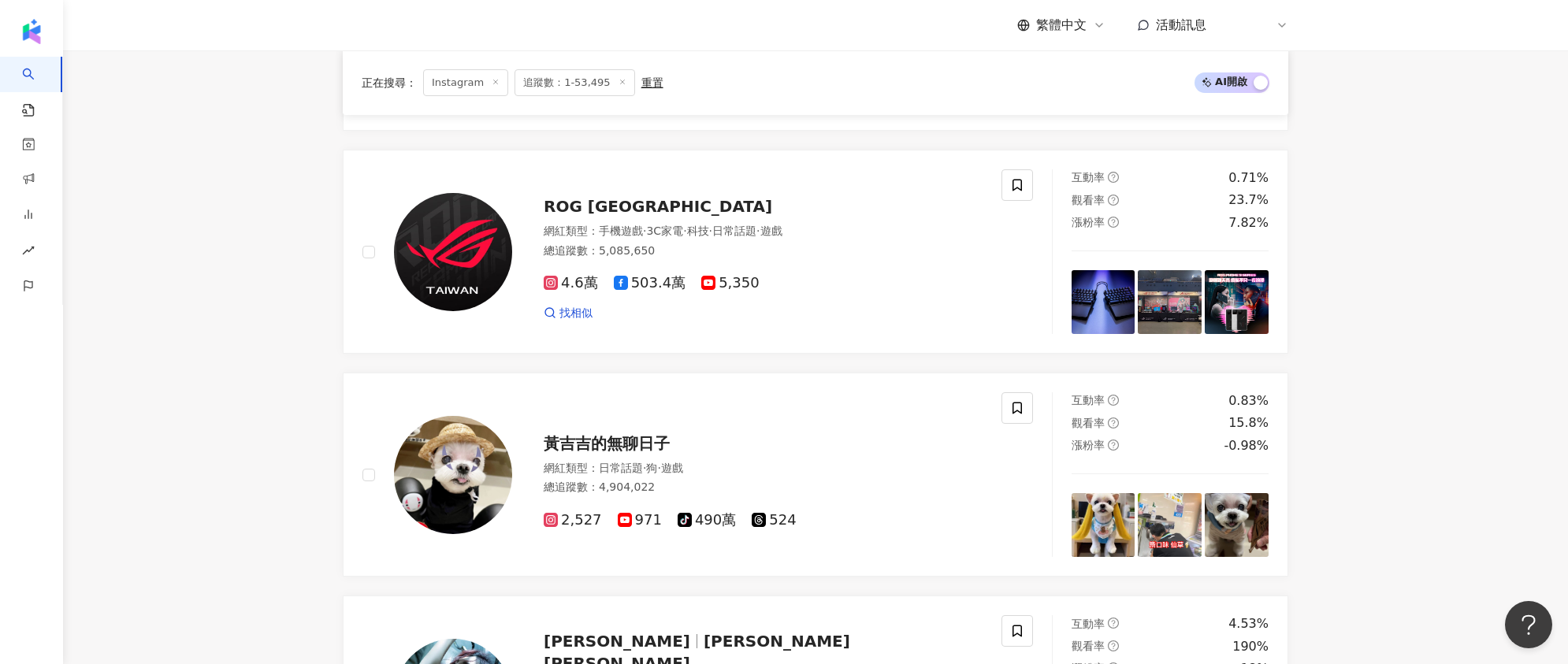
scroll to position [2039, 0]
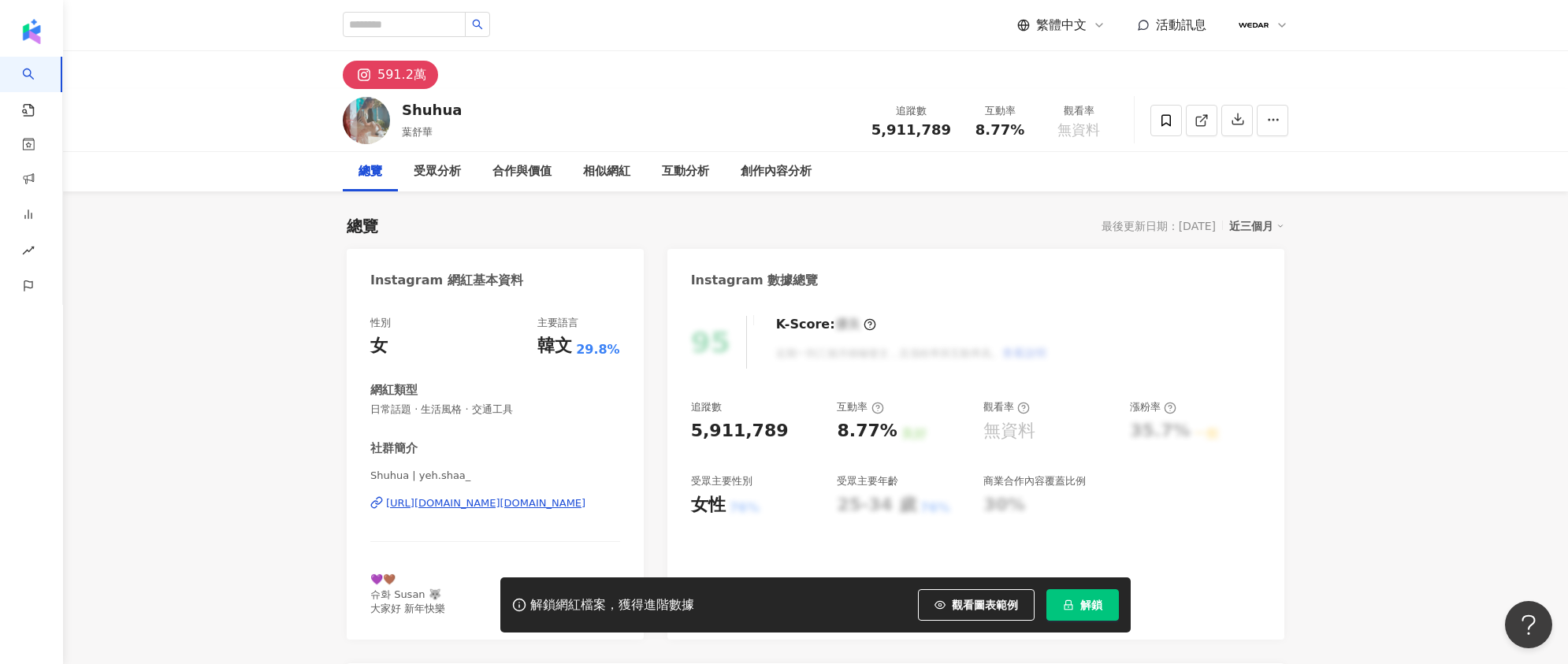
click at [561, 501] on div "https://www.instagram.com/yeh.shaa_/" at bounding box center [485, 503] width 200 height 14
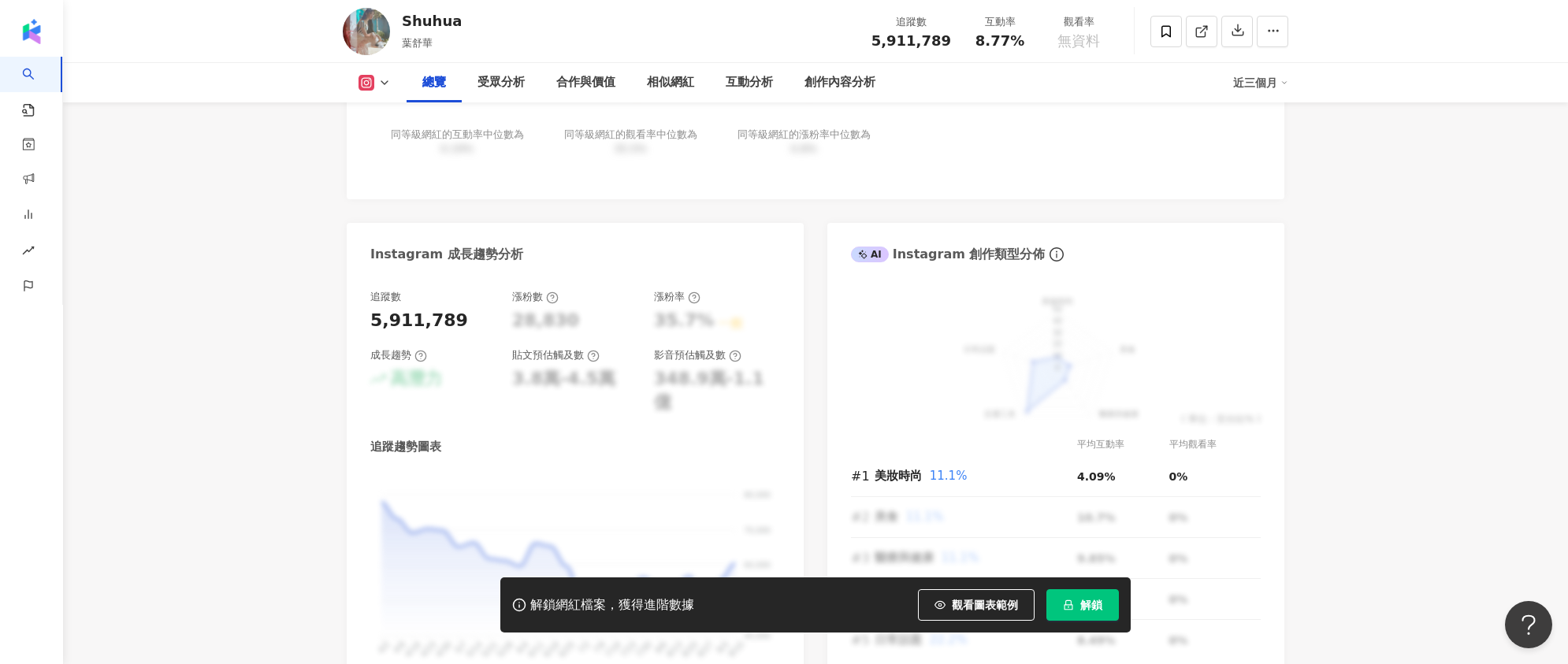
scroll to position [742, 0]
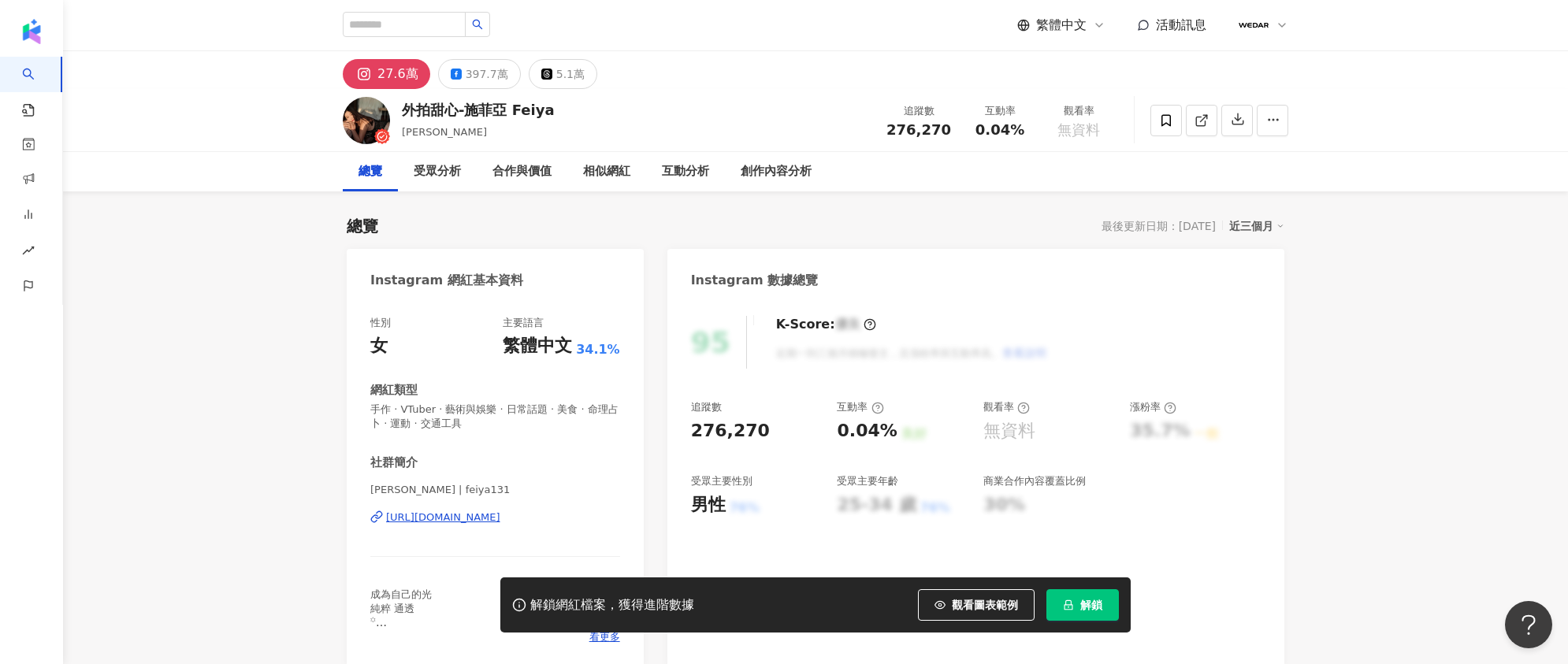
click at [442, 517] on div "https://www.instagram.com/feiya131/" at bounding box center [443, 517] width 114 height 14
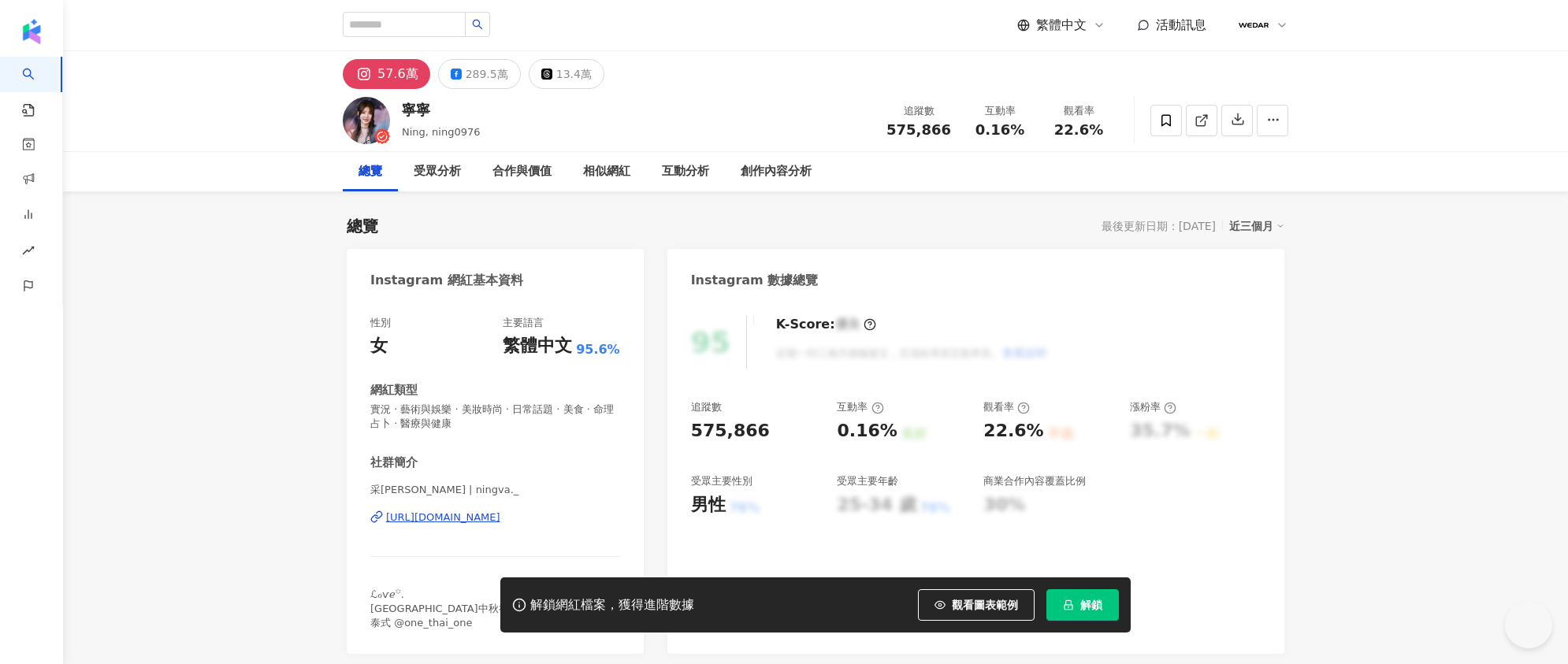
click at [495, 515] on div "https://www.instagram.com/ningva._/" at bounding box center [443, 517] width 114 height 14
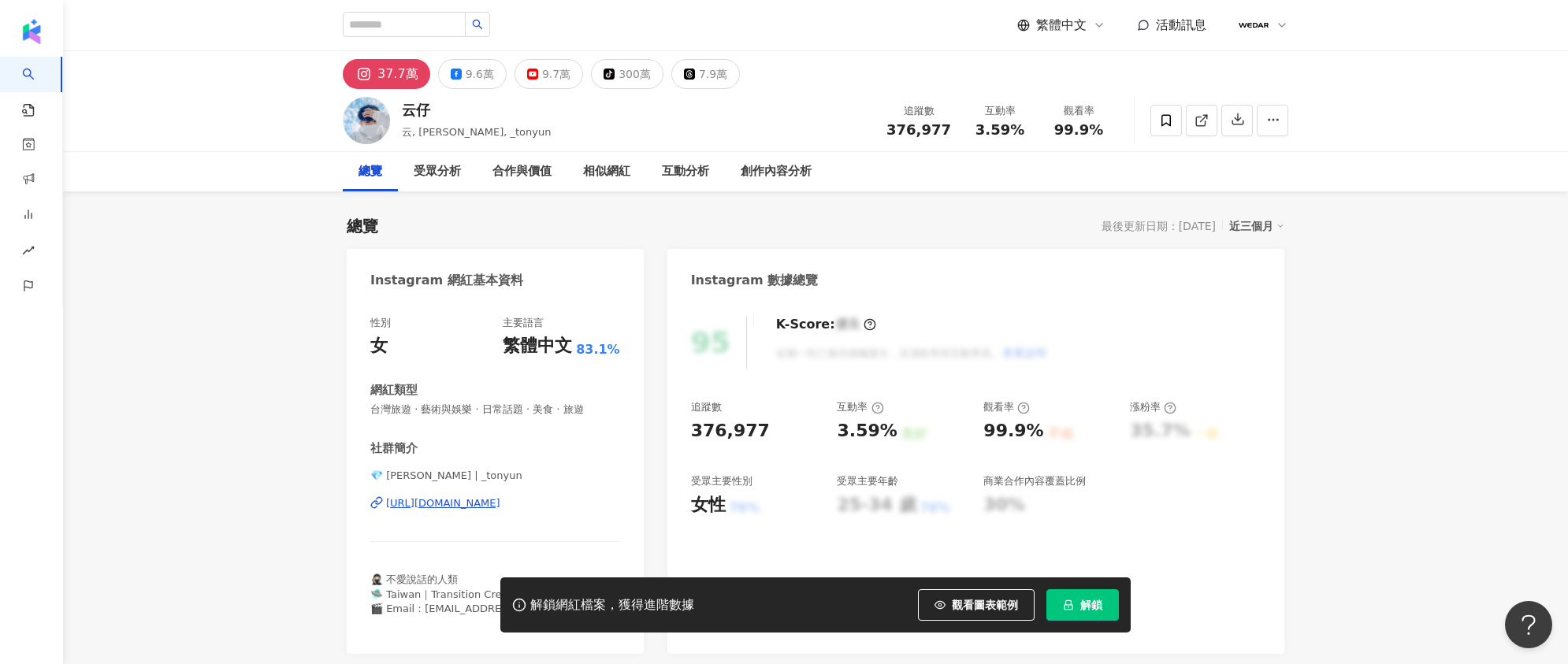
click at [468, 505] on div "https://www.instagram.com/_tonyun/" at bounding box center [443, 503] width 114 height 14
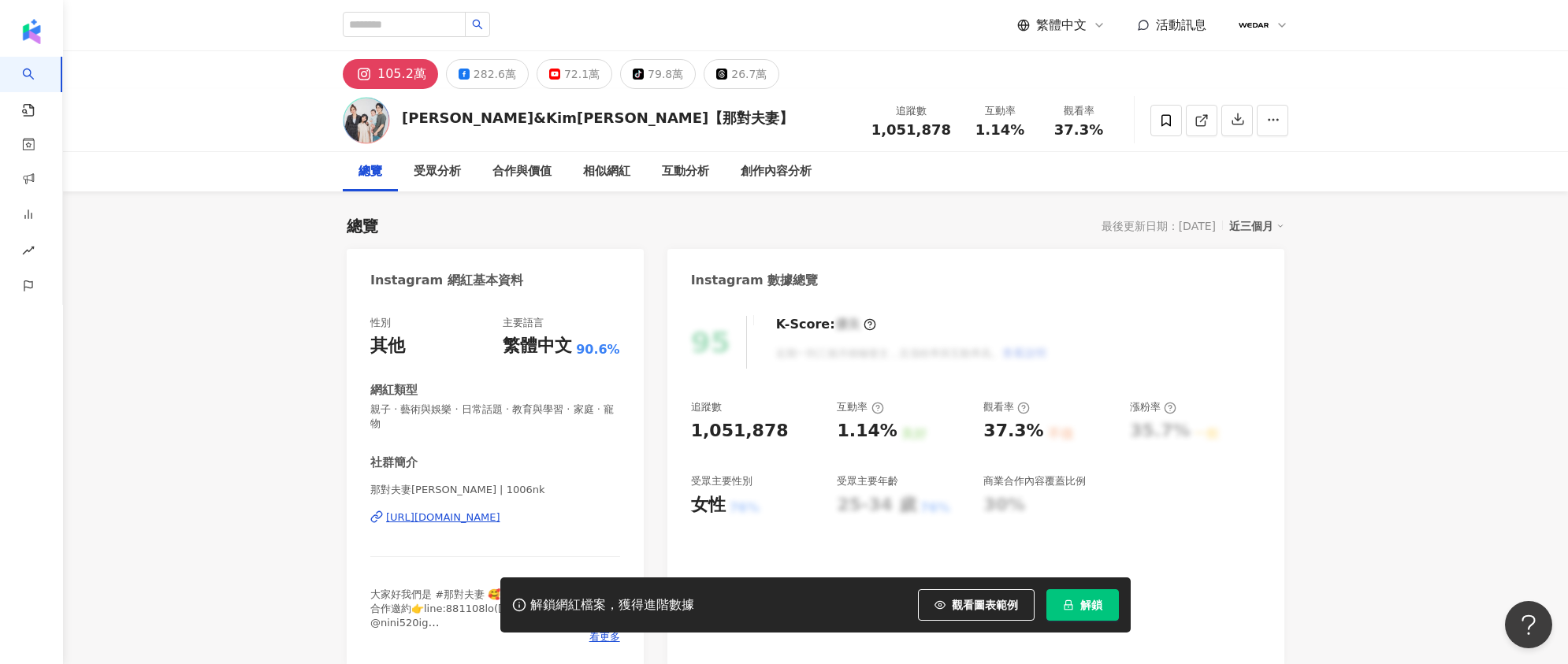
click at [490, 514] on div "[URL][DOMAIN_NAME]" at bounding box center [443, 517] width 114 height 14
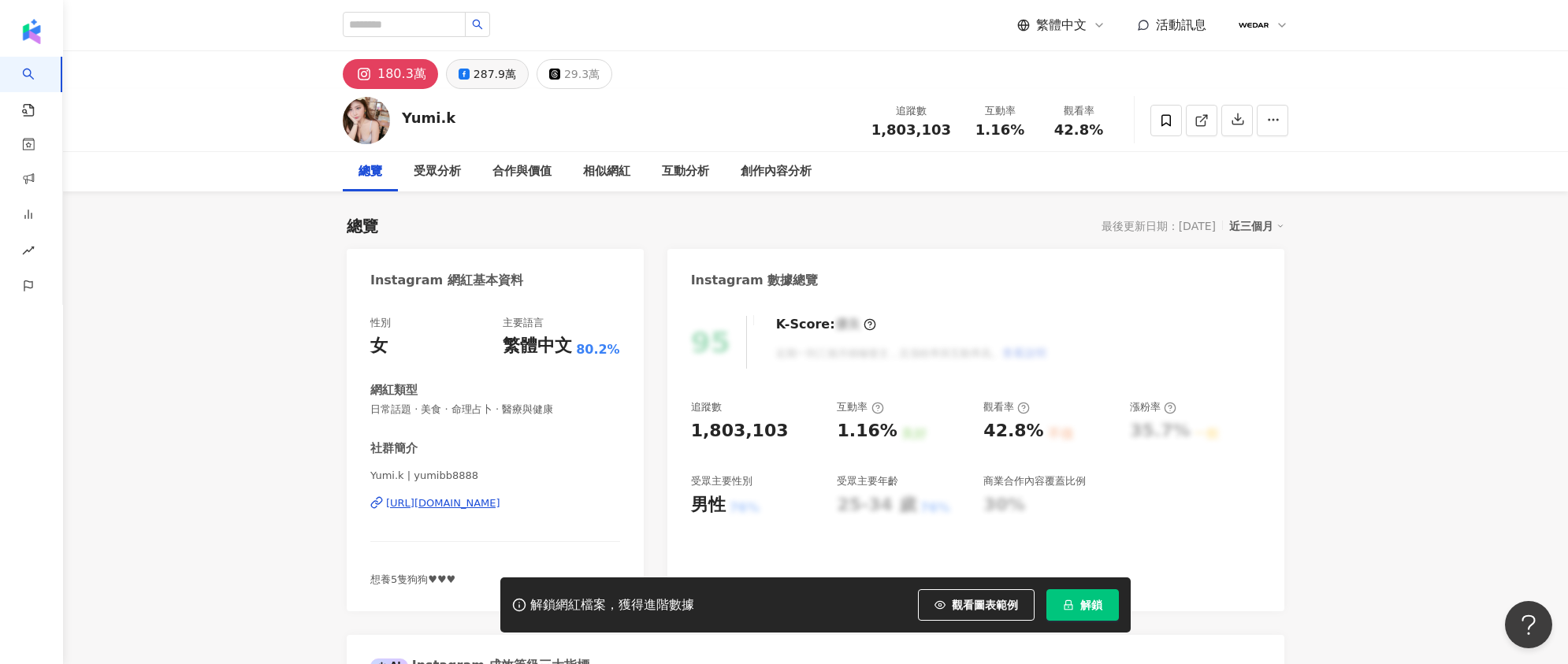
click at [483, 79] on div "287.9萬" at bounding box center [495, 74] width 42 height 22
click at [488, 507] on div "https://www.facebook.com/294770854057858" at bounding box center [443, 503] width 114 height 14
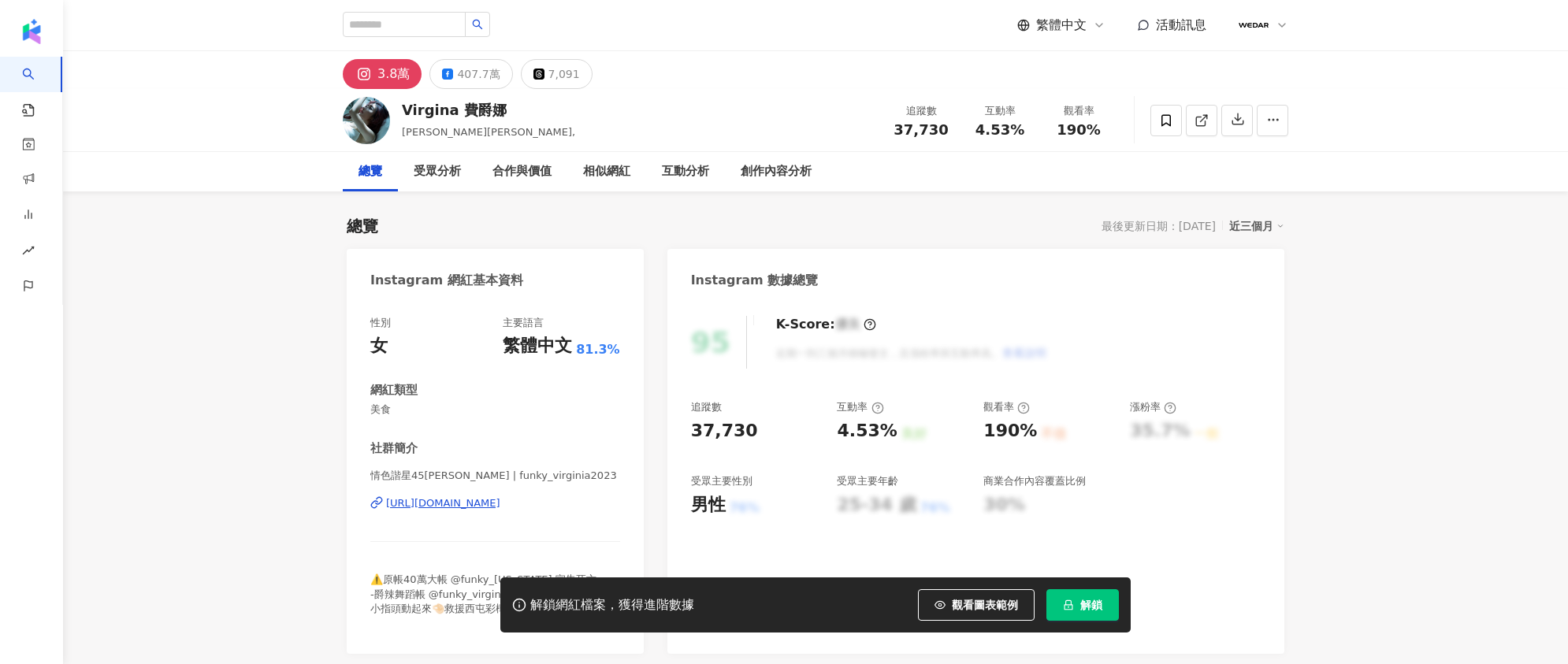
click at [500, 498] on div "[URL][DOMAIN_NAME]" at bounding box center [443, 503] width 114 height 14
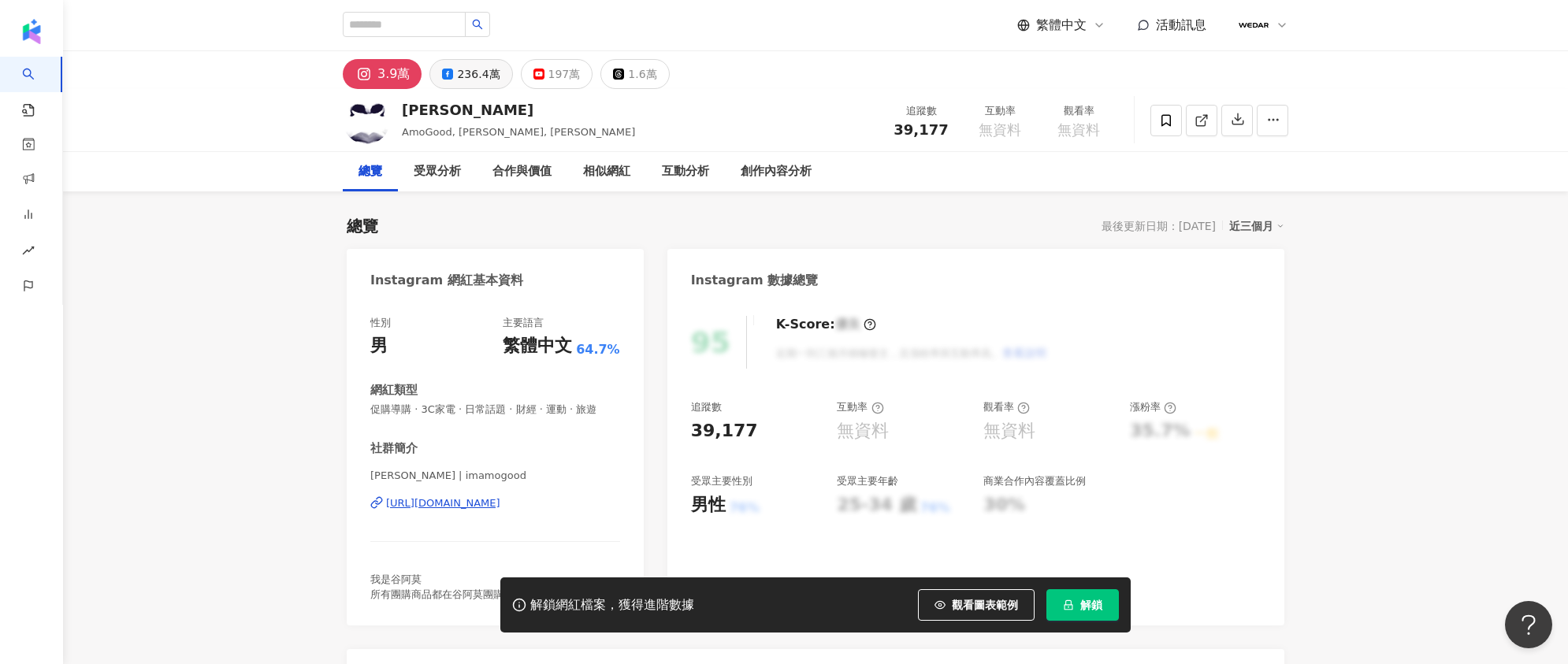
click at [470, 78] on div "236.4萬" at bounding box center [478, 74] width 42 height 22
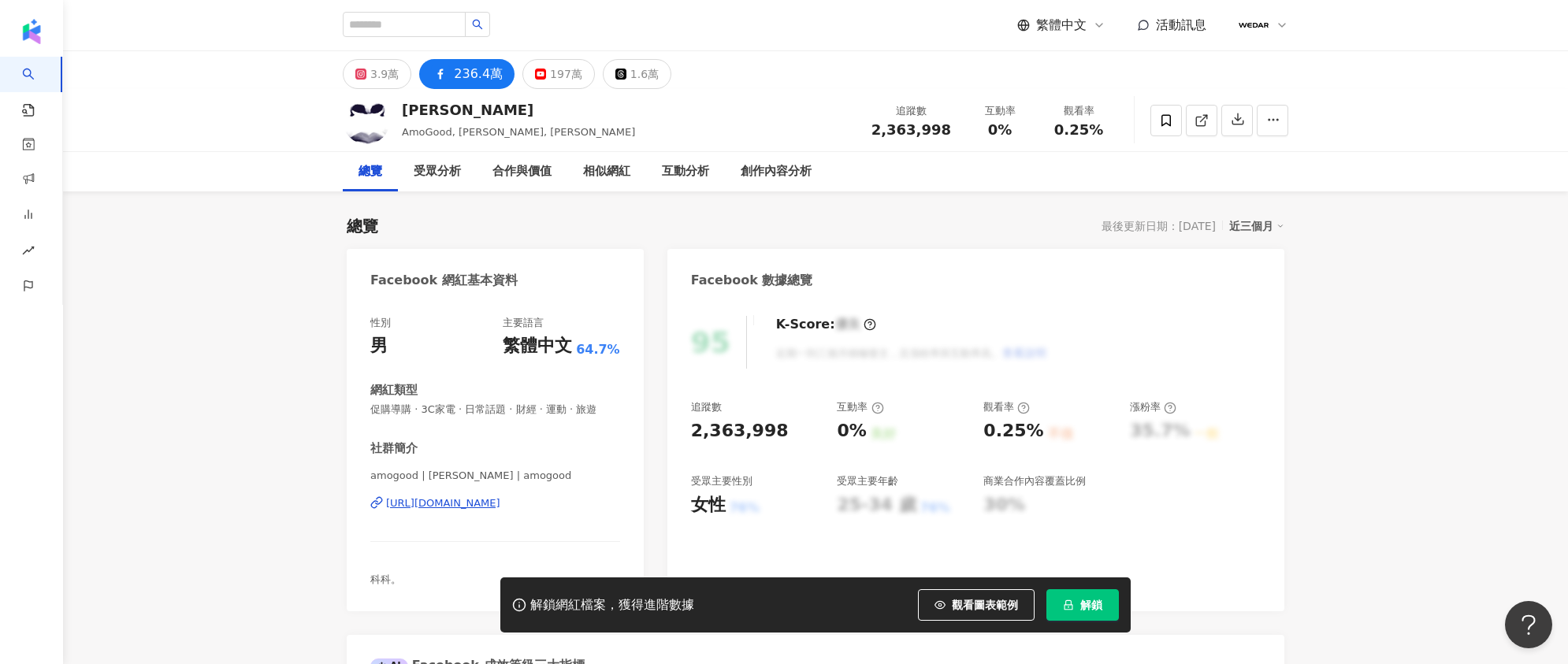
click at [500, 510] on div "https://www.facebook.com/1525959604282263" at bounding box center [443, 503] width 114 height 14
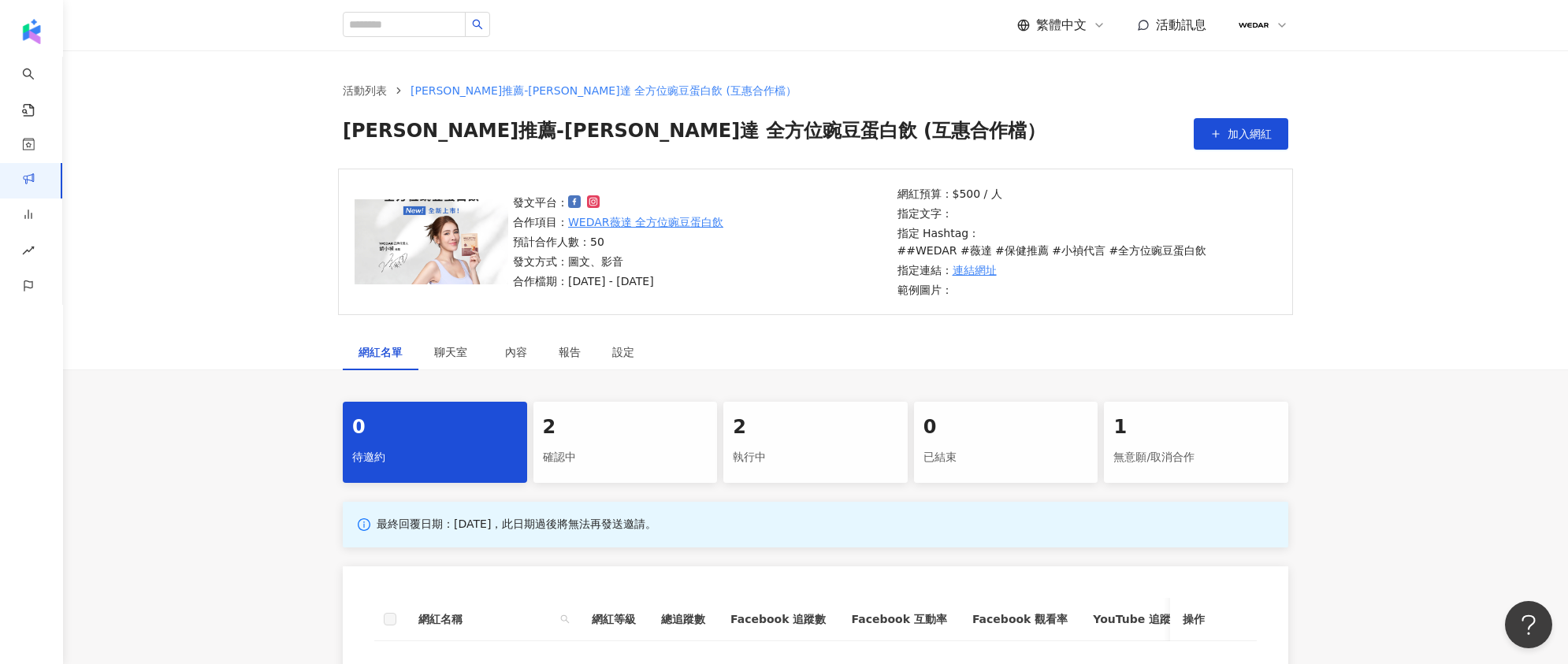
click at [639, 449] on div "確認中" at bounding box center [625, 457] width 166 height 26
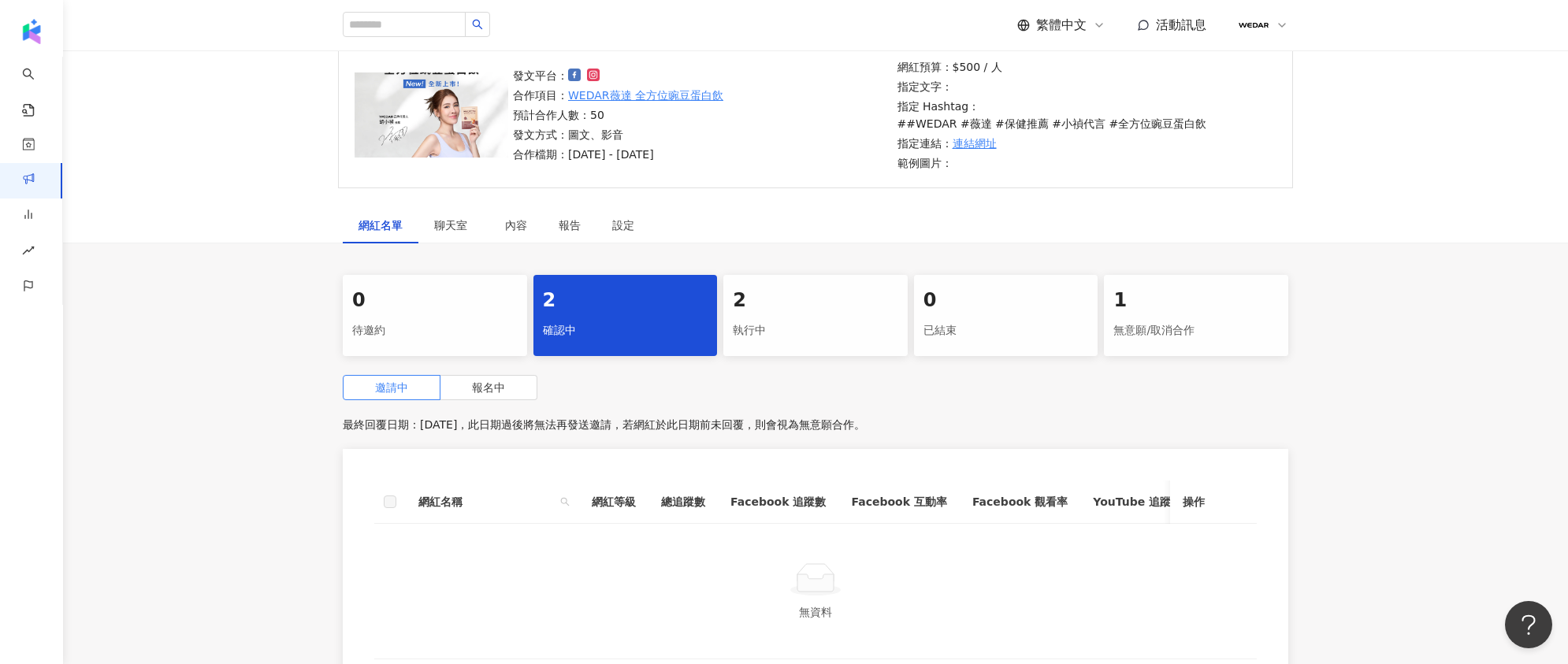
scroll to position [320, 0]
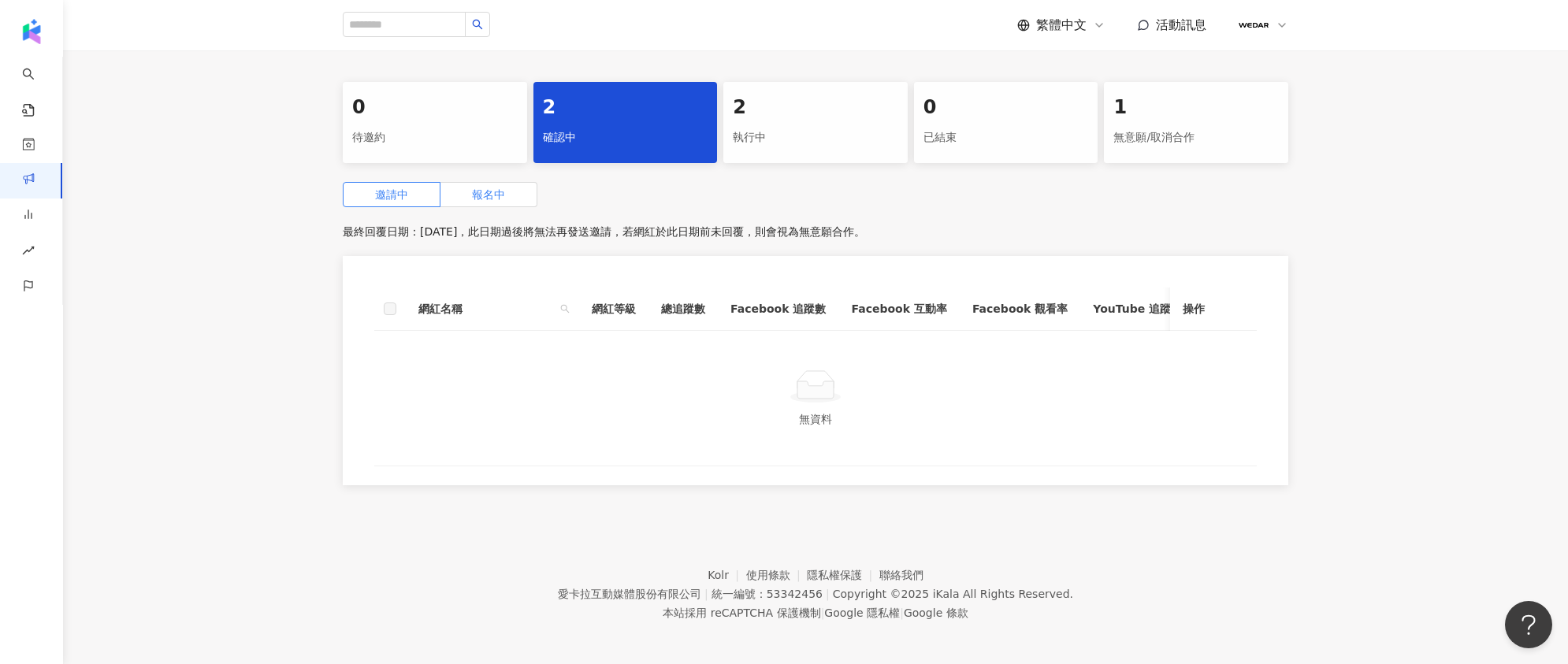
click at [478, 188] on span "報名中" at bounding box center [489, 194] width 33 height 12
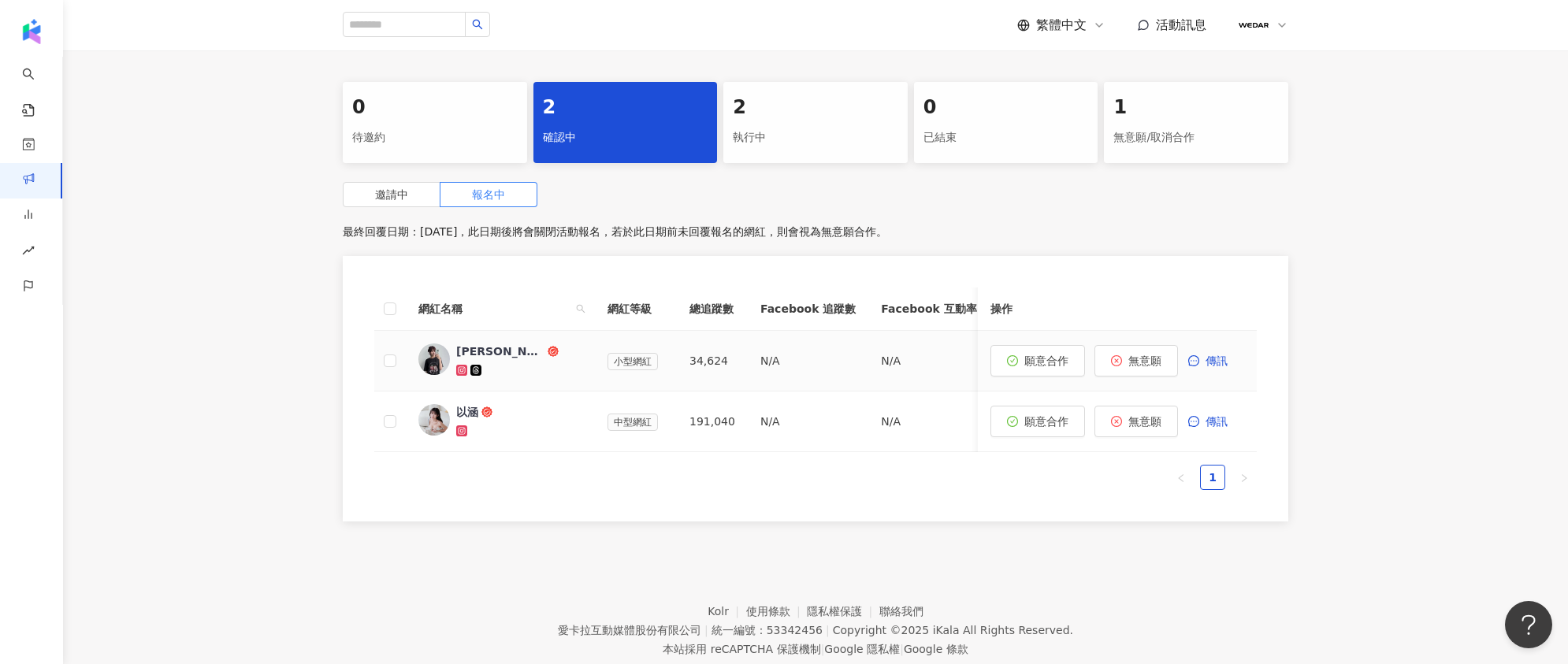
click at [434, 344] on img at bounding box center [434, 359] width 31 height 31
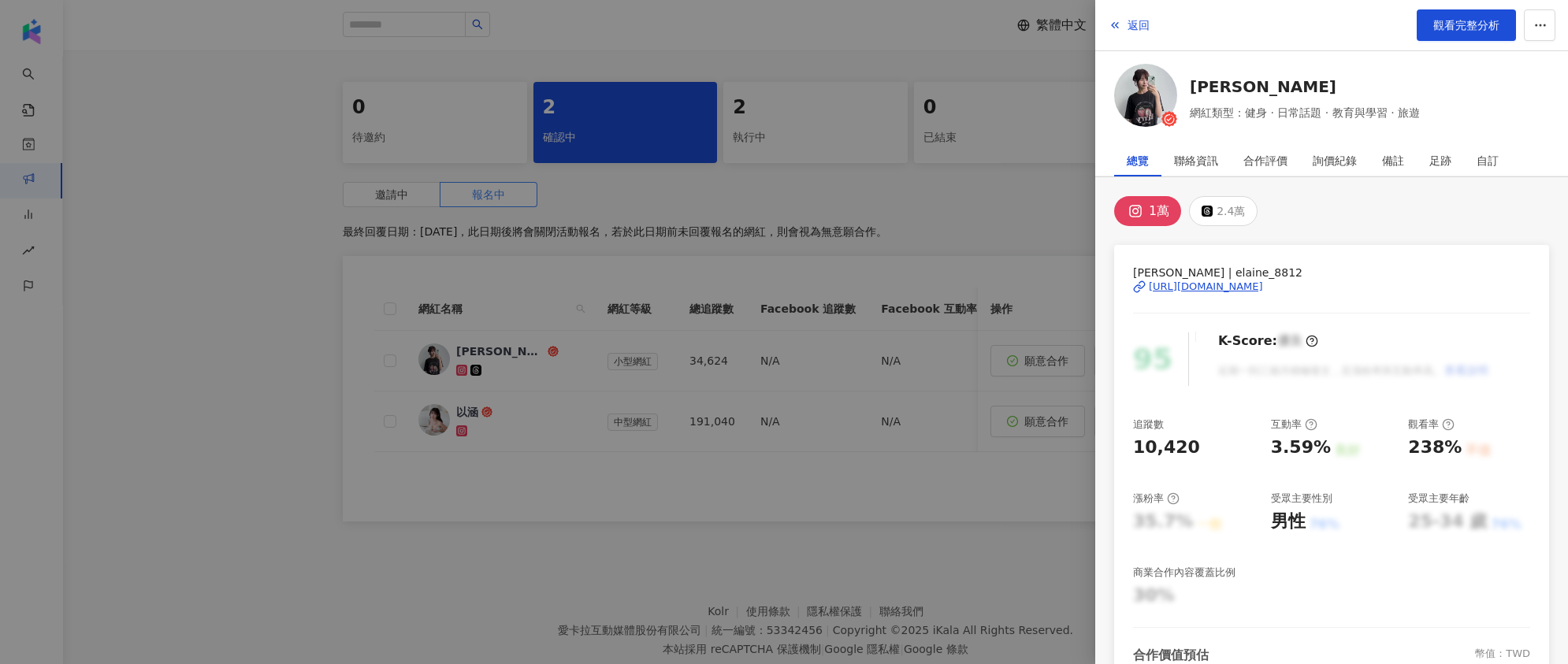
click at [1228, 291] on div "[URL][DOMAIN_NAME]" at bounding box center [1206, 286] width 114 height 14
click at [977, 197] on div at bounding box center [784, 332] width 1568 height 664
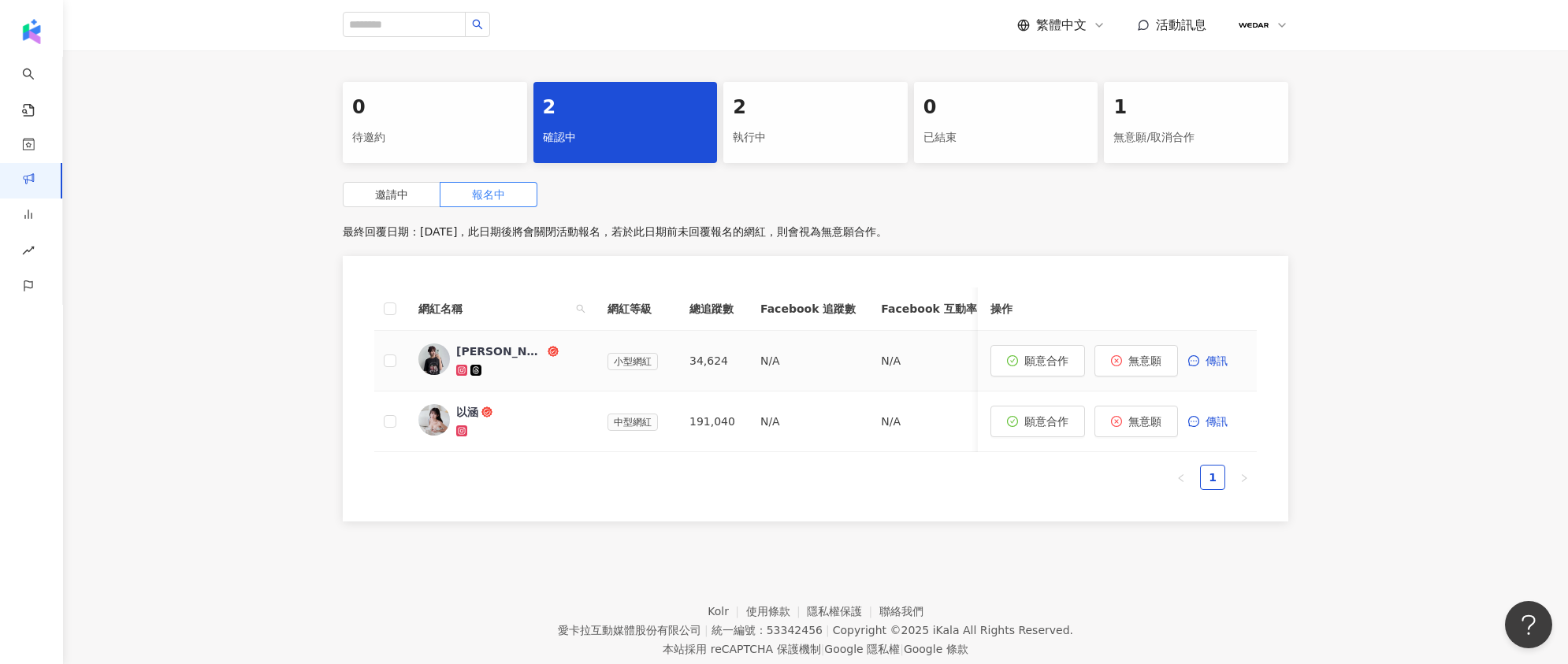
click at [461, 344] on div "[PERSON_NAME]" at bounding box center [500, 351] width 89 height 16
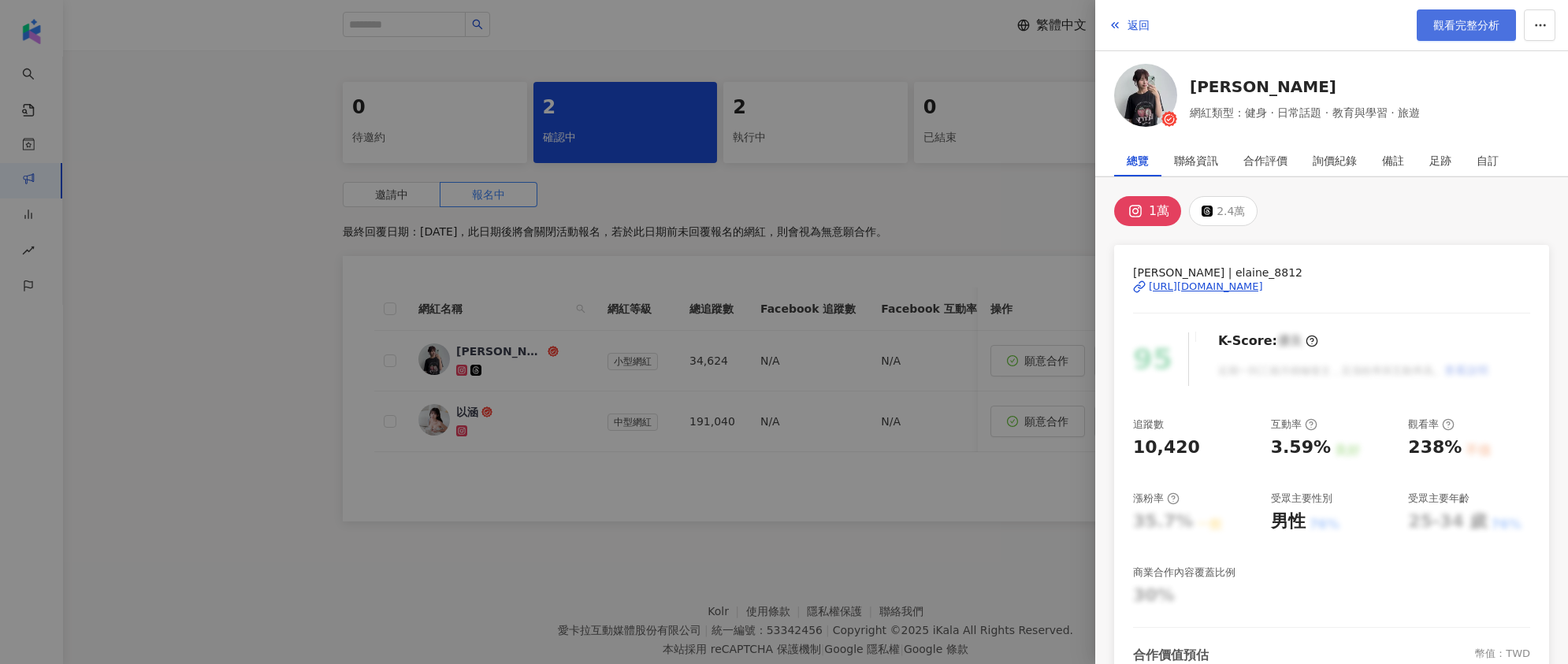
click at [1479, 31] on span "觀看完整分析" at bounding box center [1466, 25] width 66 height 12
click at [861, 179] on div at bounding box center [784, 332] width 1568 height 664
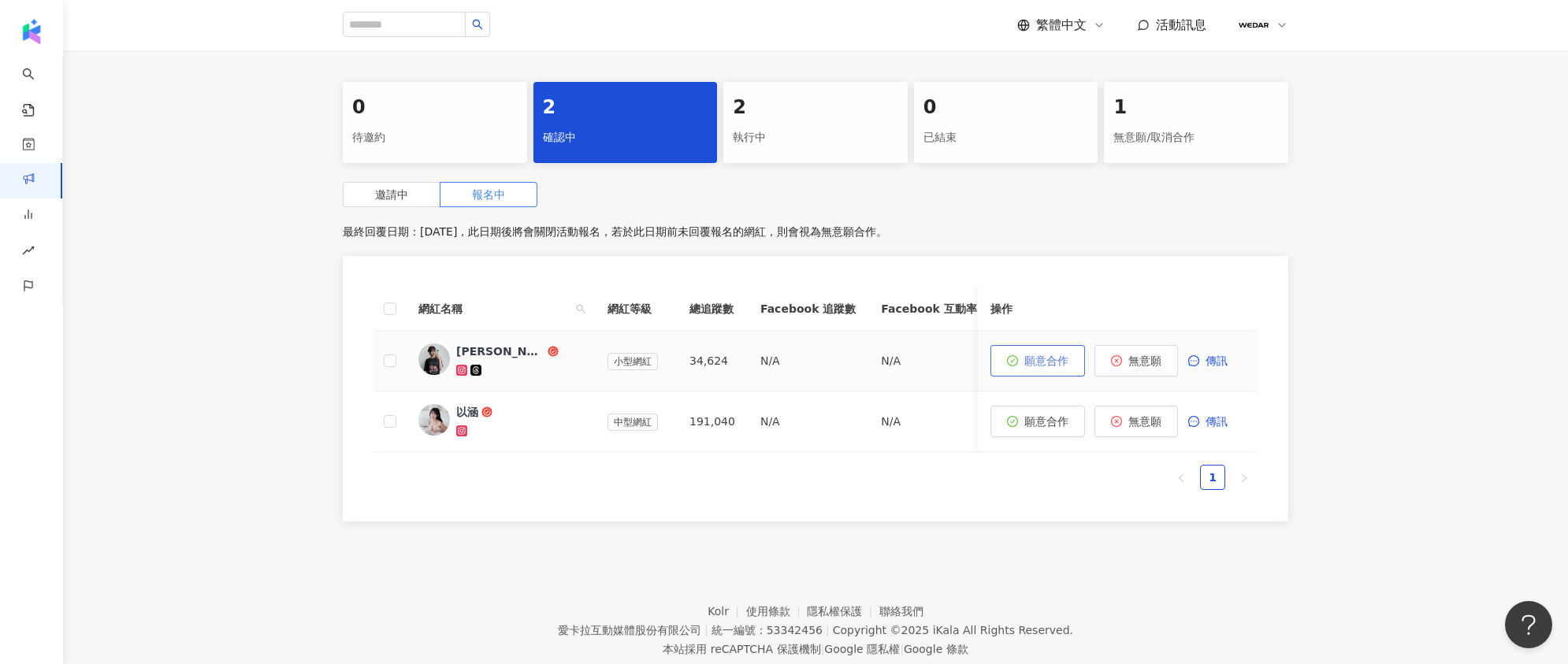
click at [1042, 355] on button "願意合作" at bounding box center [1038, 361] width 94 height 31
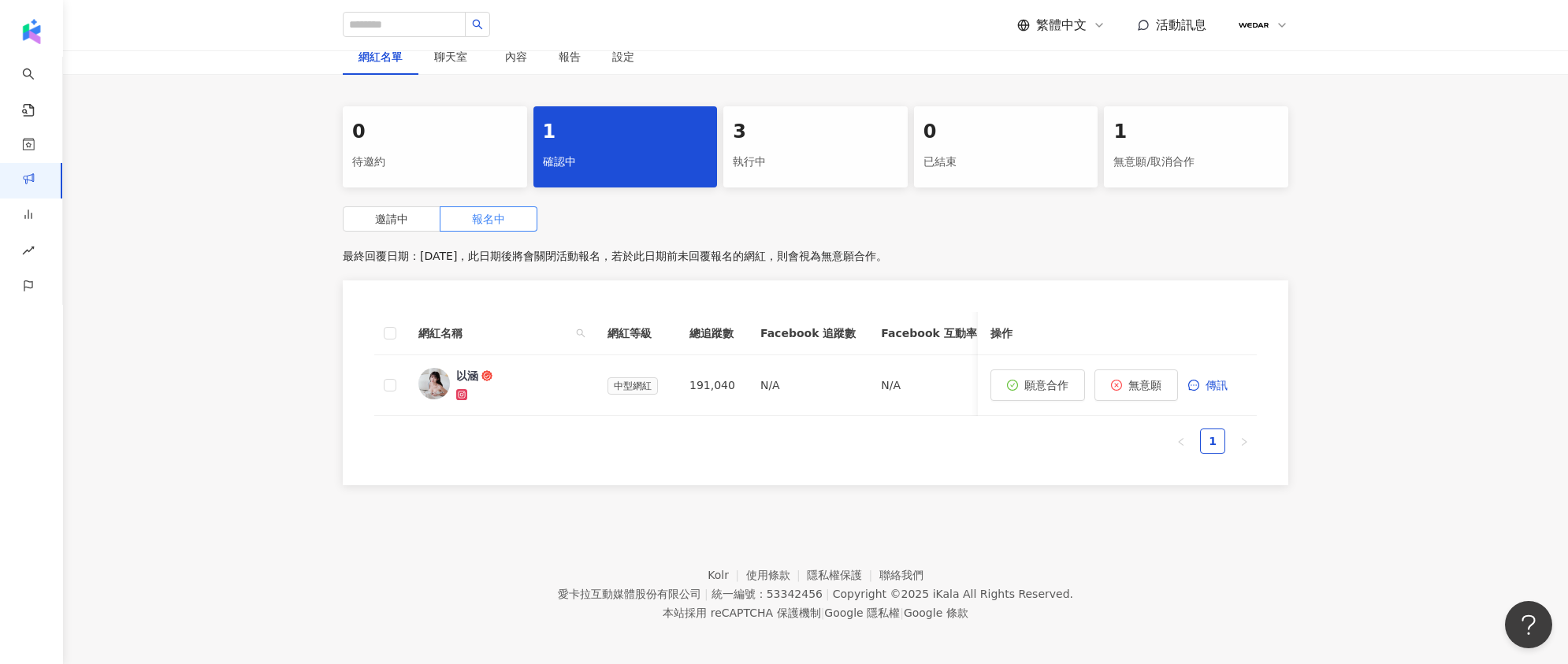
scroll to position [275, 0]
